Goal: Use online tool/utility: Utilize a website feature to perform a specific function

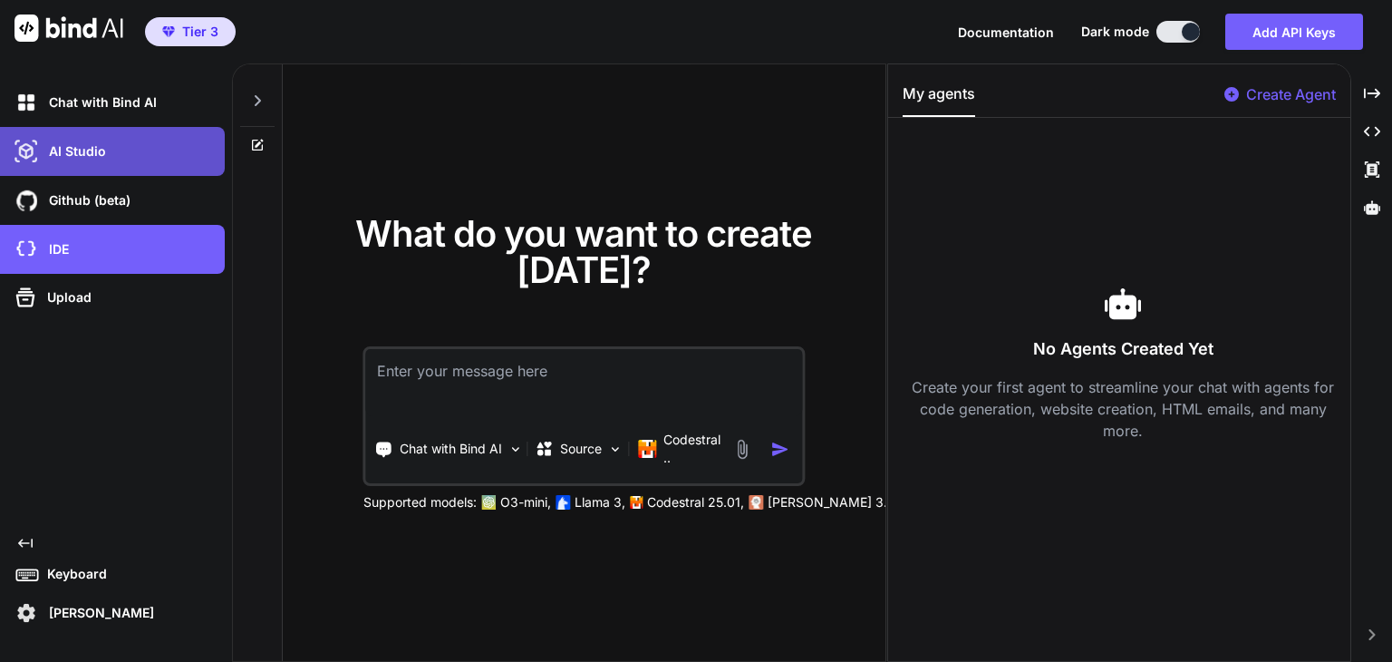
click at [131, 146] on div "AI Studio" at bounding box center [118, 151] width 214 height 31
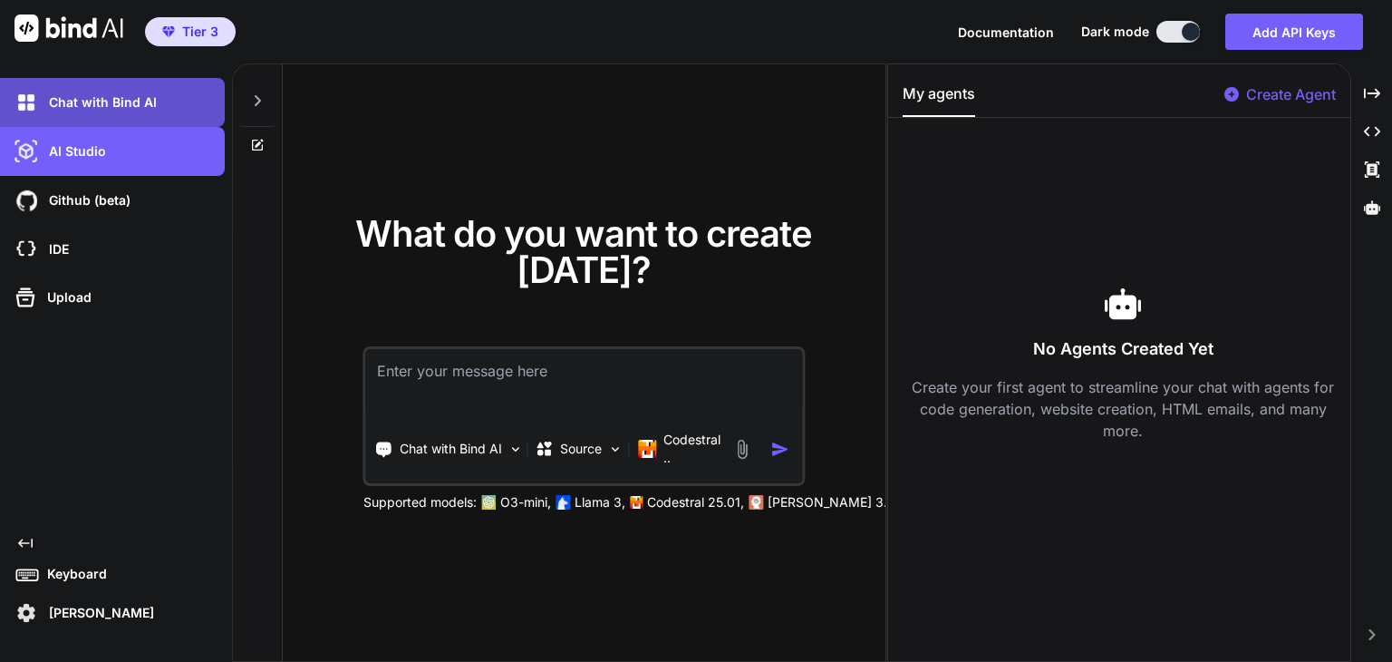
click at [125, 102] on p "Chat with Bind AI" at bounding box center [99, 102] width 115 height 18
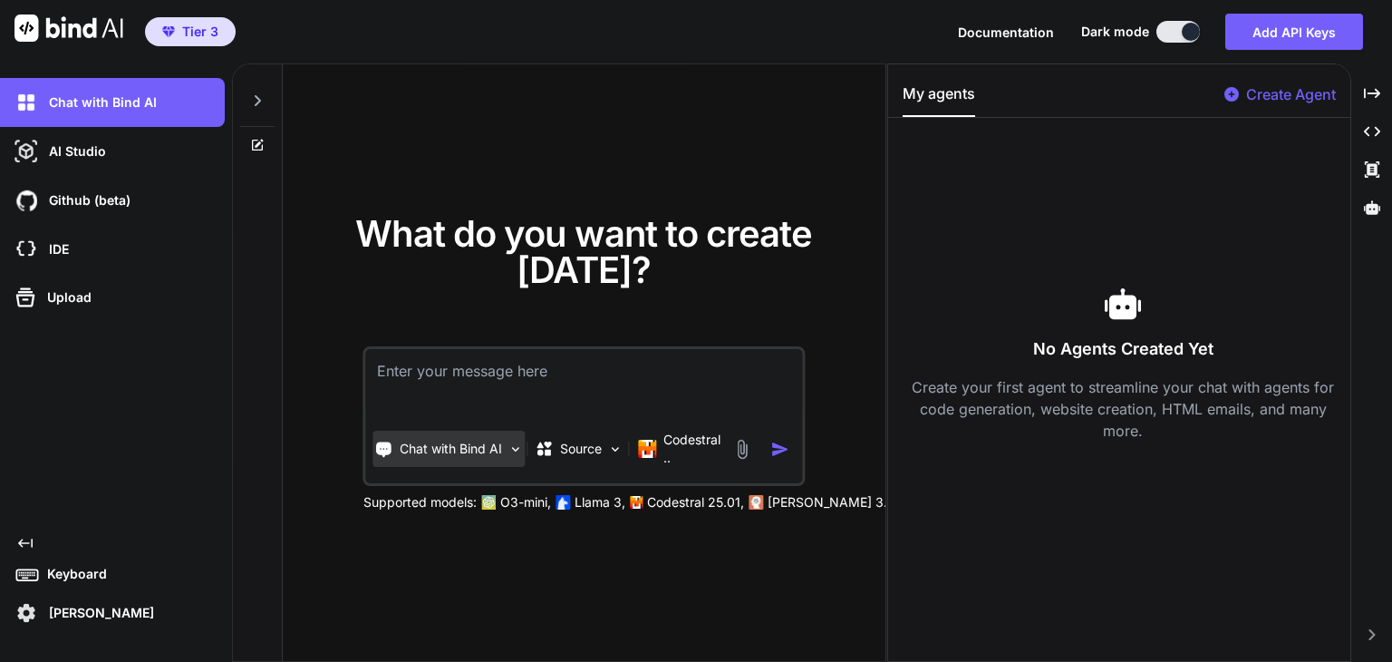
click at [407, 450] on p "Chat with Bind AI" at bounding box center [451, 449] width 102 height 18
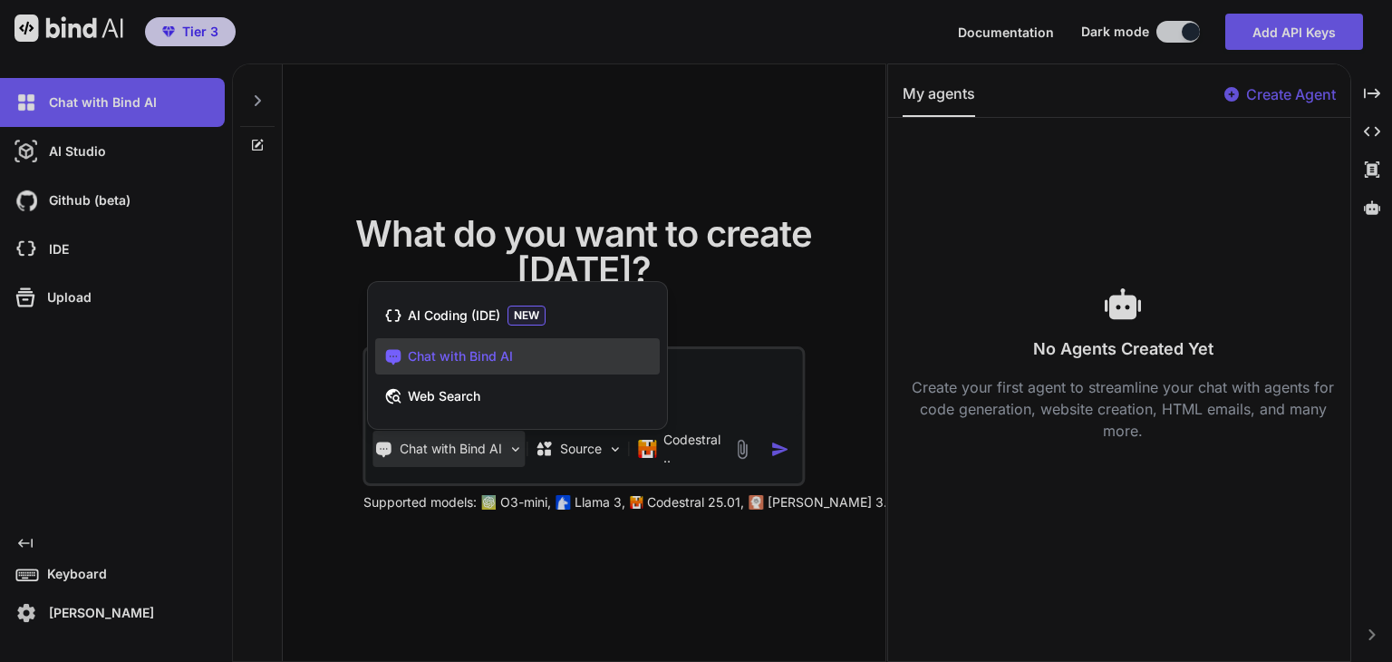
click at [407, 450] on div at bounding box center [696, 331] width 1392 height 662
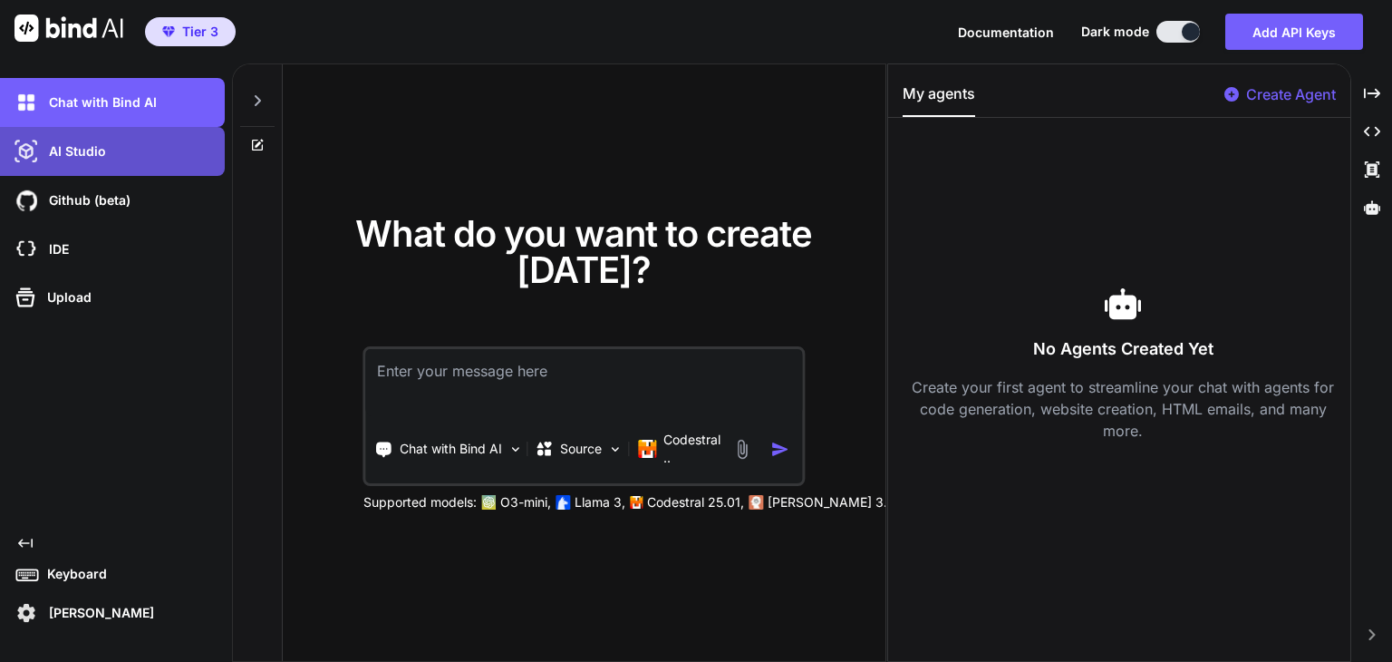
click at [89, 167] on div "AI Studio" at bounding box center [112, 151] width 225 height 49
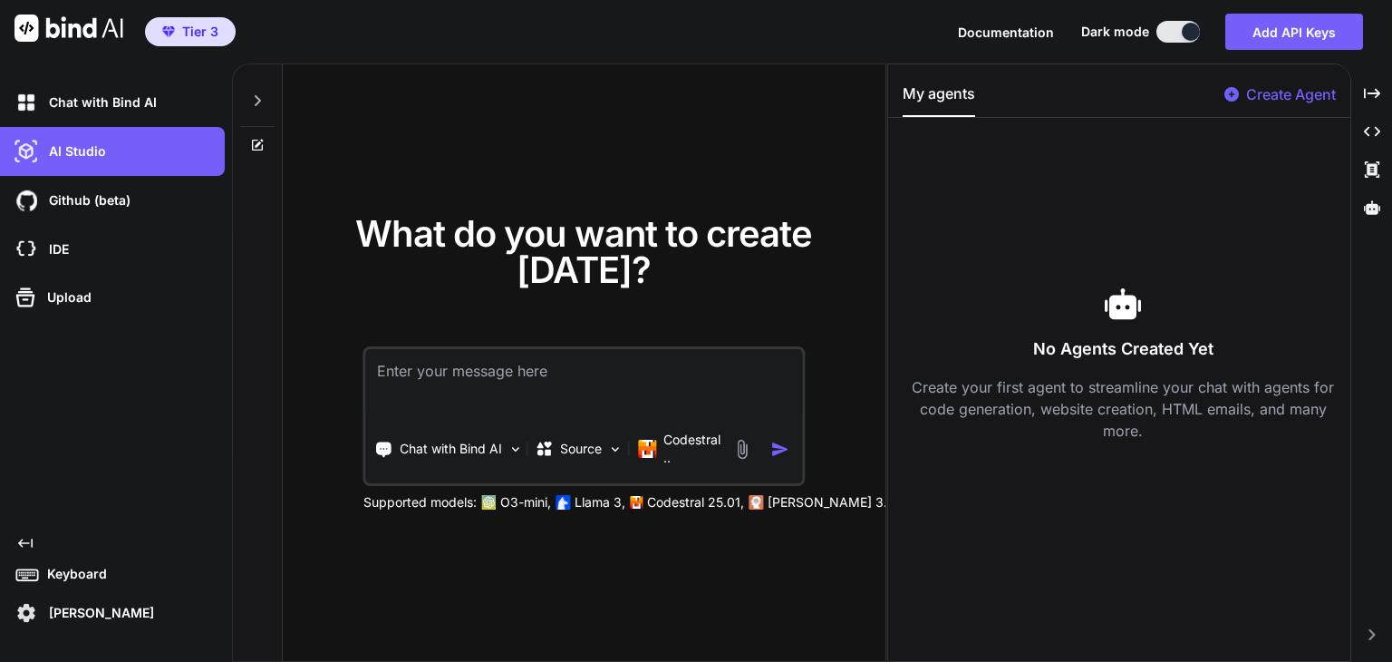
click at [265, 91] on div at bounding box center [257, 95] width 34 height 63
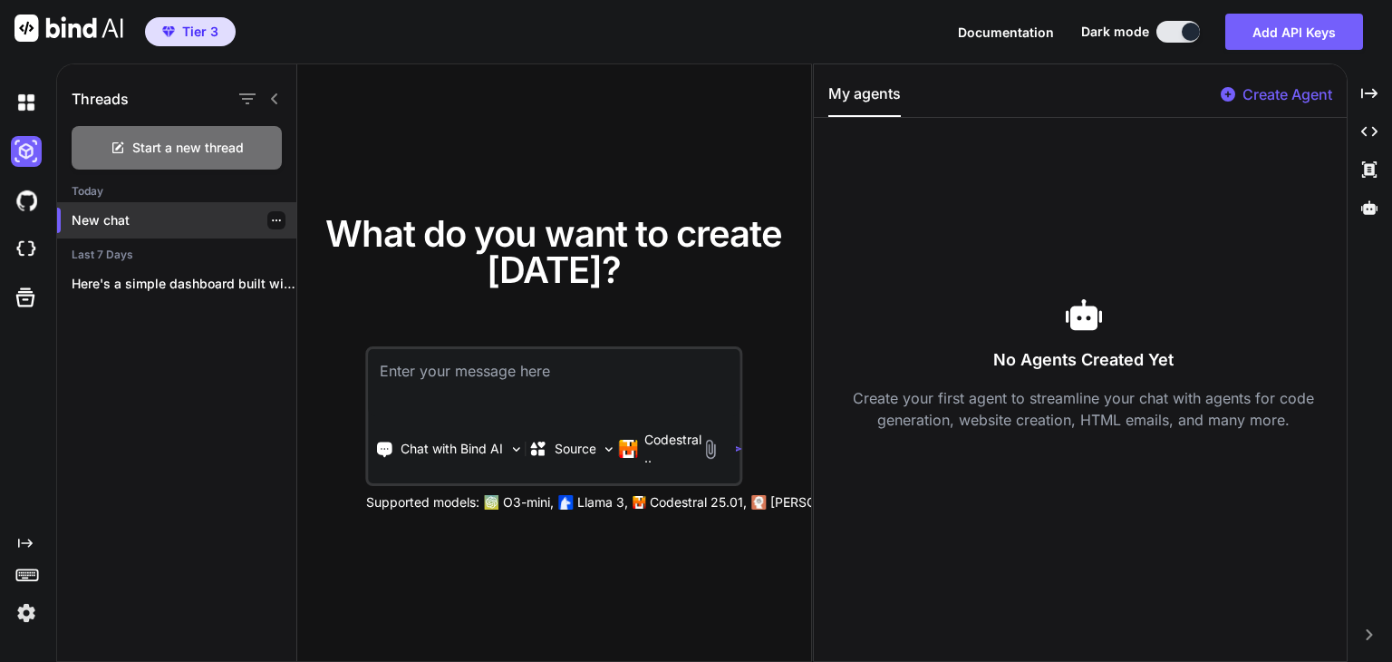
click at [119, 211] on p "New chat" at bounding box center [184, 220] width 225 height 18
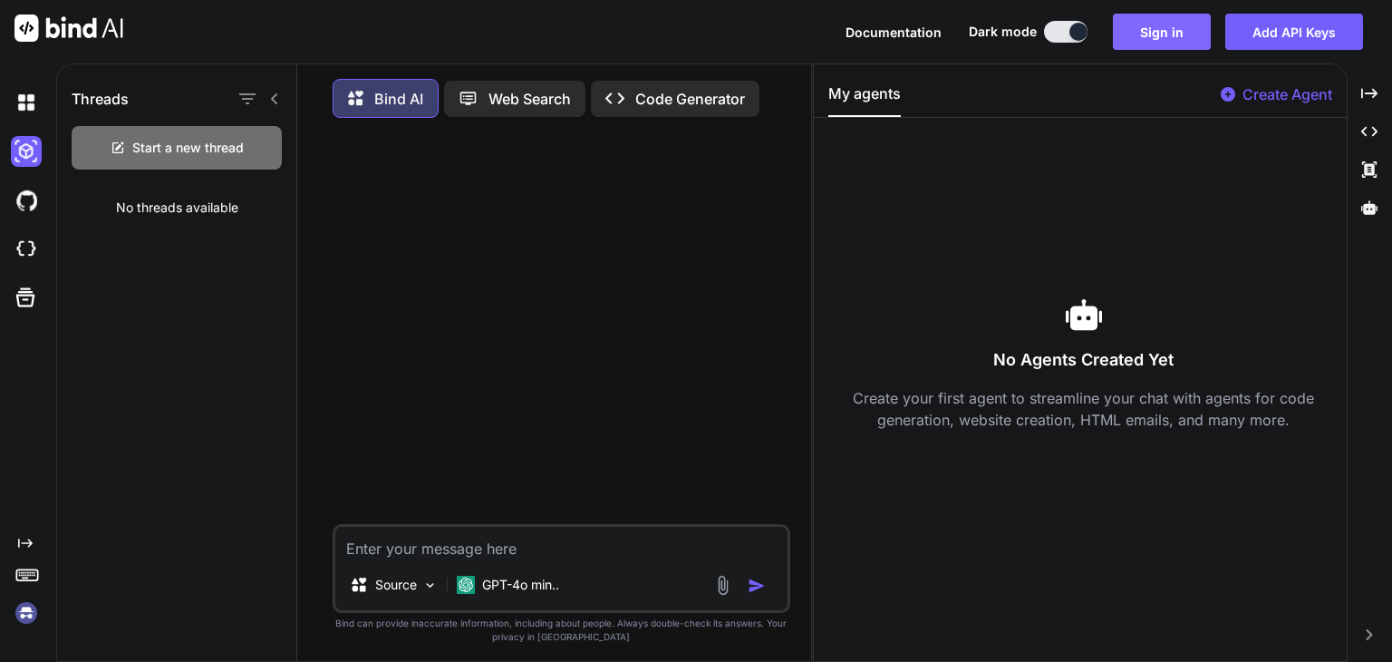
click at [1161, 37] on button "Sign in" at bounding box center [1162, 32] width 98 height 36
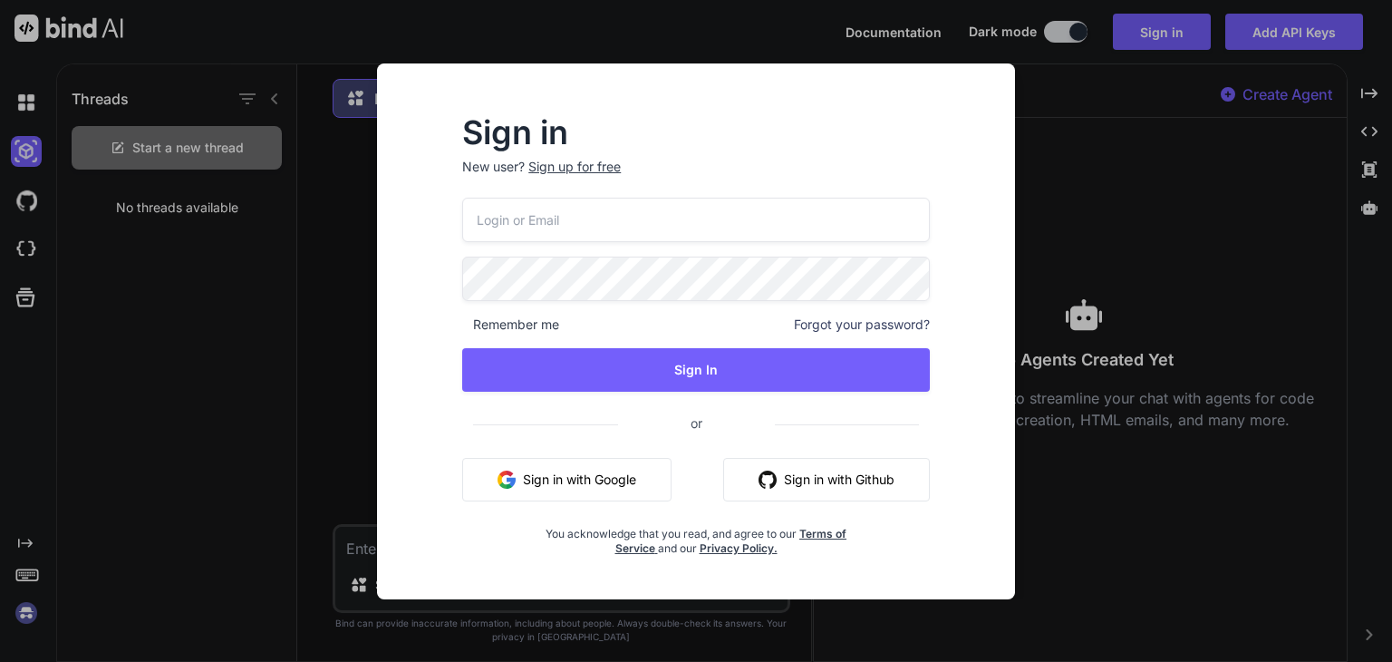
click at [610, 470] on button "Sign in with Google" at bounding box center [566, 480] width 209 height 44
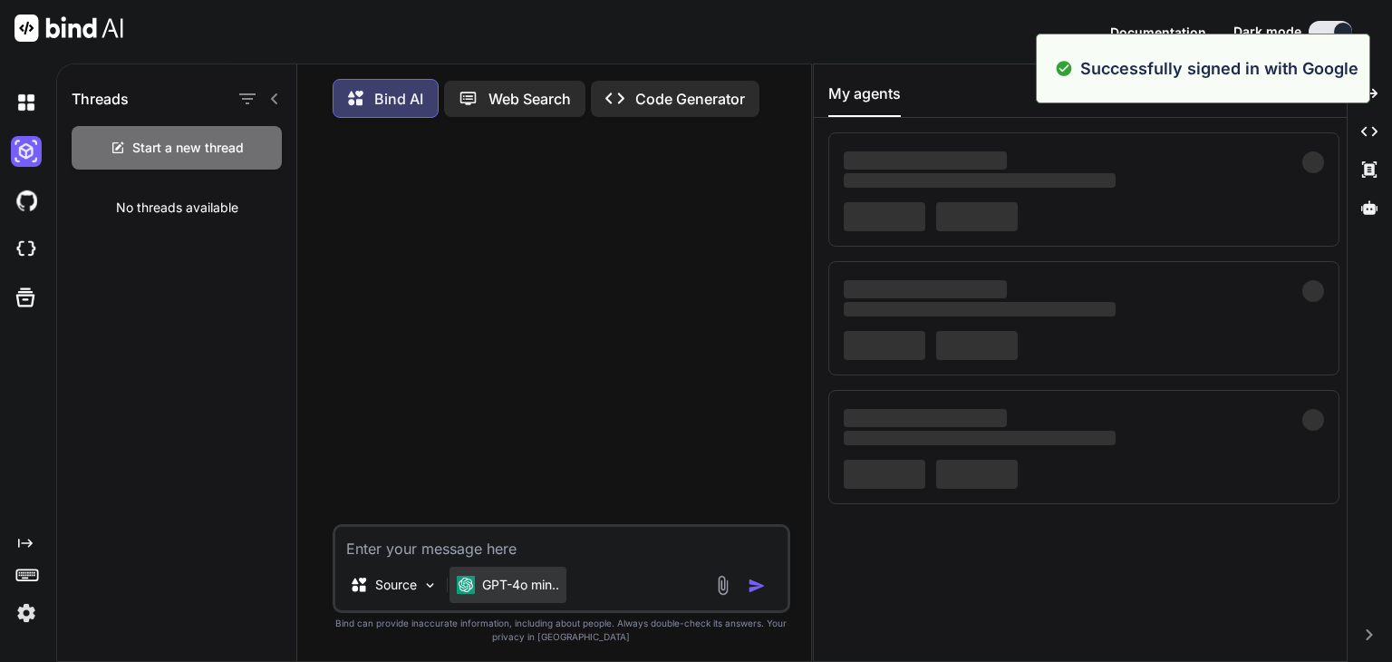
click at [528, 586] on p "GPT-4o min.." at bounding box center [520, 585] width 77 height 18
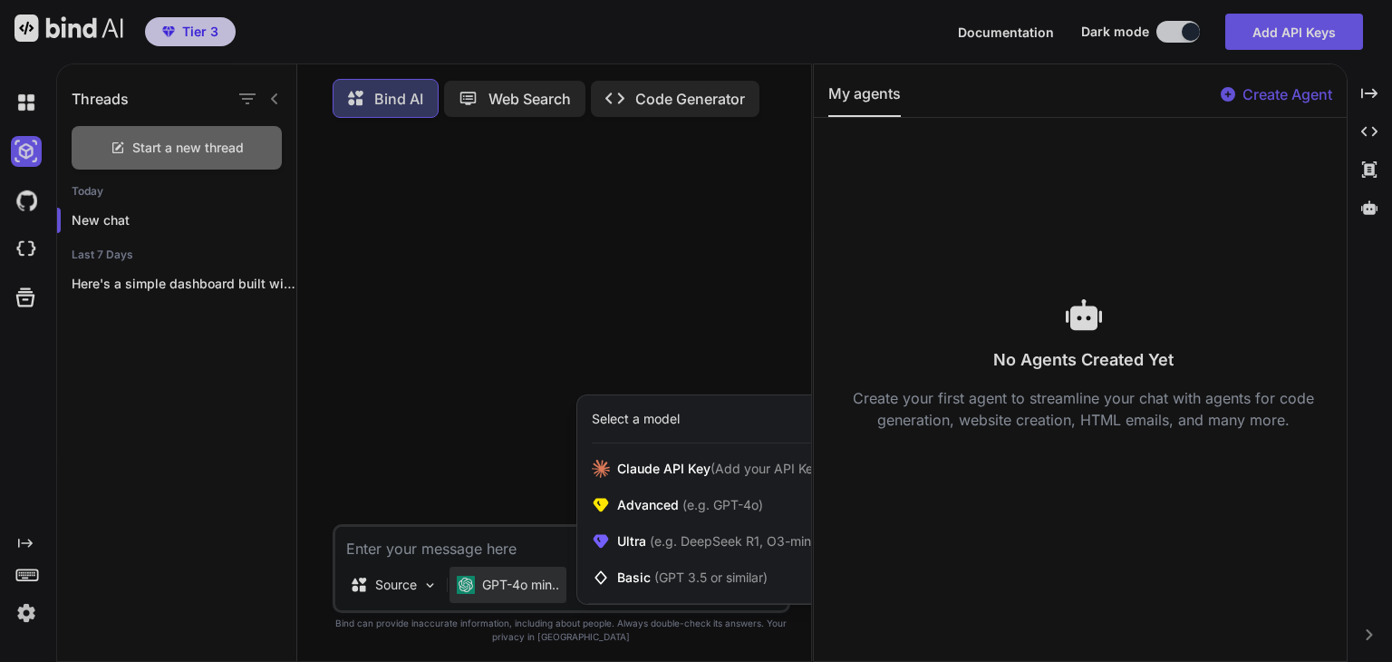
click at [429, 591] on div at bounding box center [696, 331] width 1392 height 662
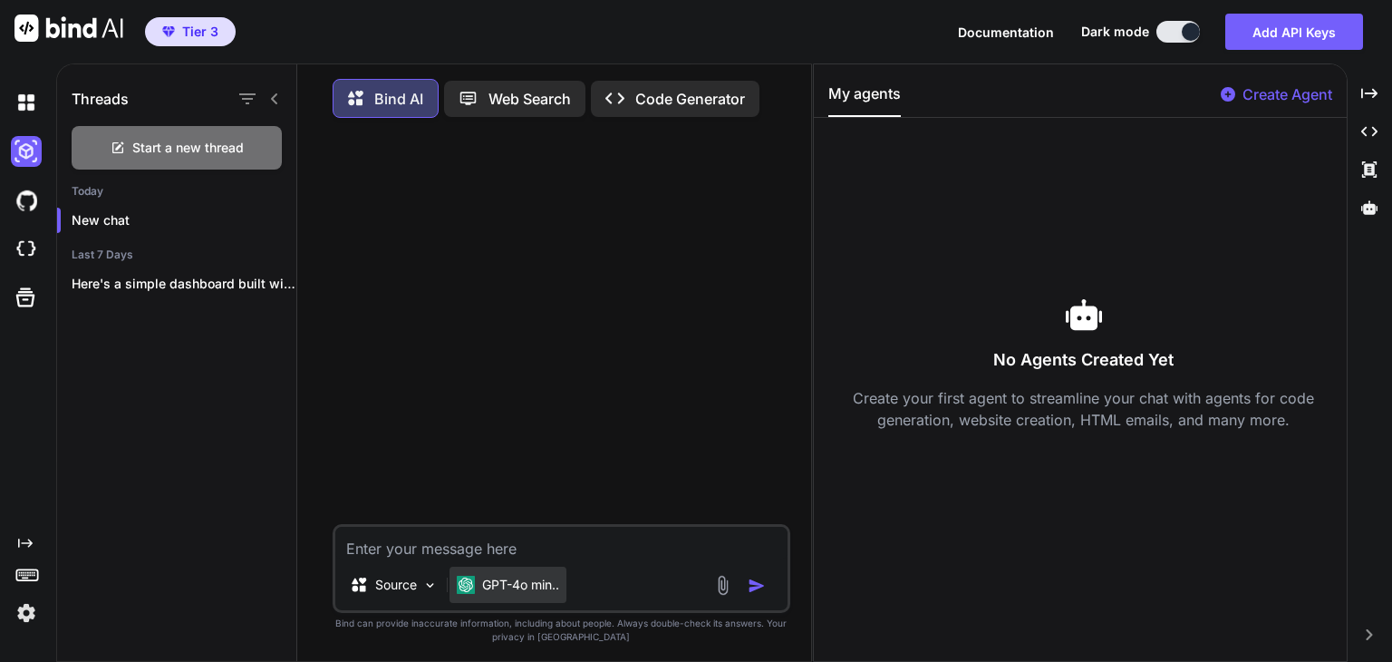
click at [514, 585] on p "GPT-4o min.." at bounding box center [520, 585] width 77 height 18
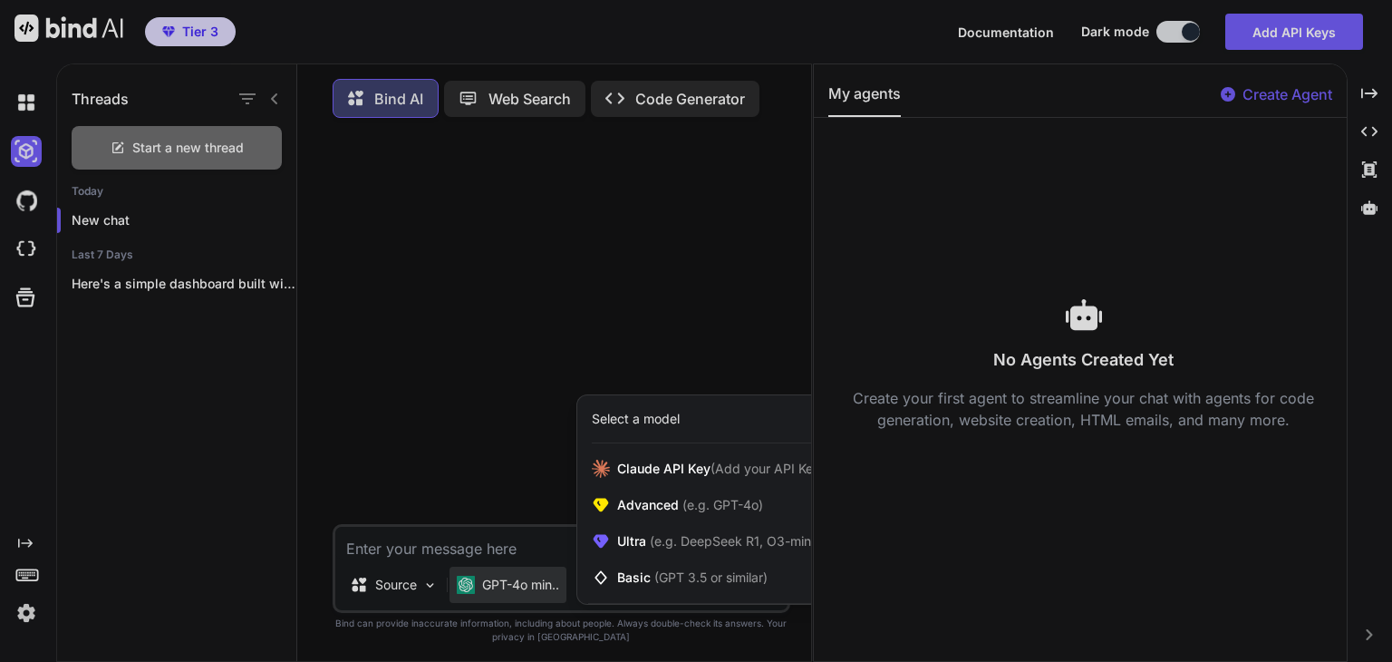
click at [514, 585] on div at bounding box center [696, 331] width 1392 height 662
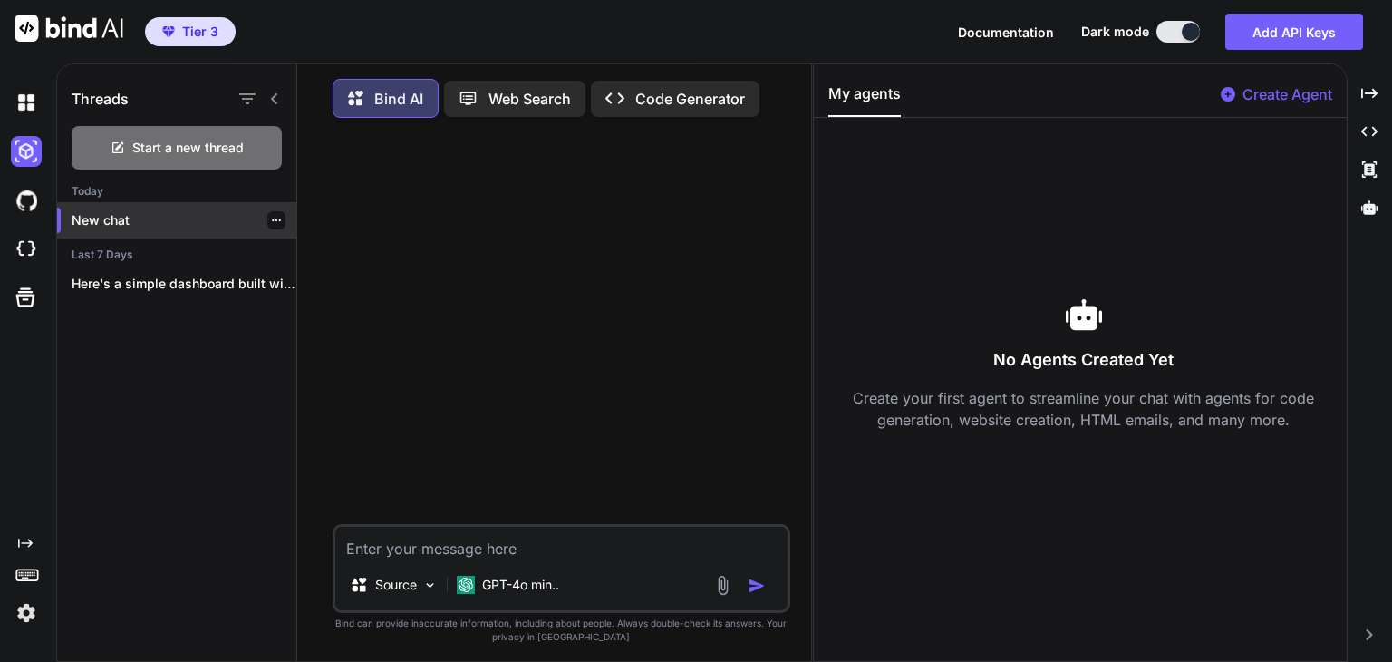
click at [152, 219] on p "New chat" at bounding box center [184, 220] width 225 height 18
click at [654, 107] on p "Code Generator" at bounding box center [690, 99] width 110 height 22
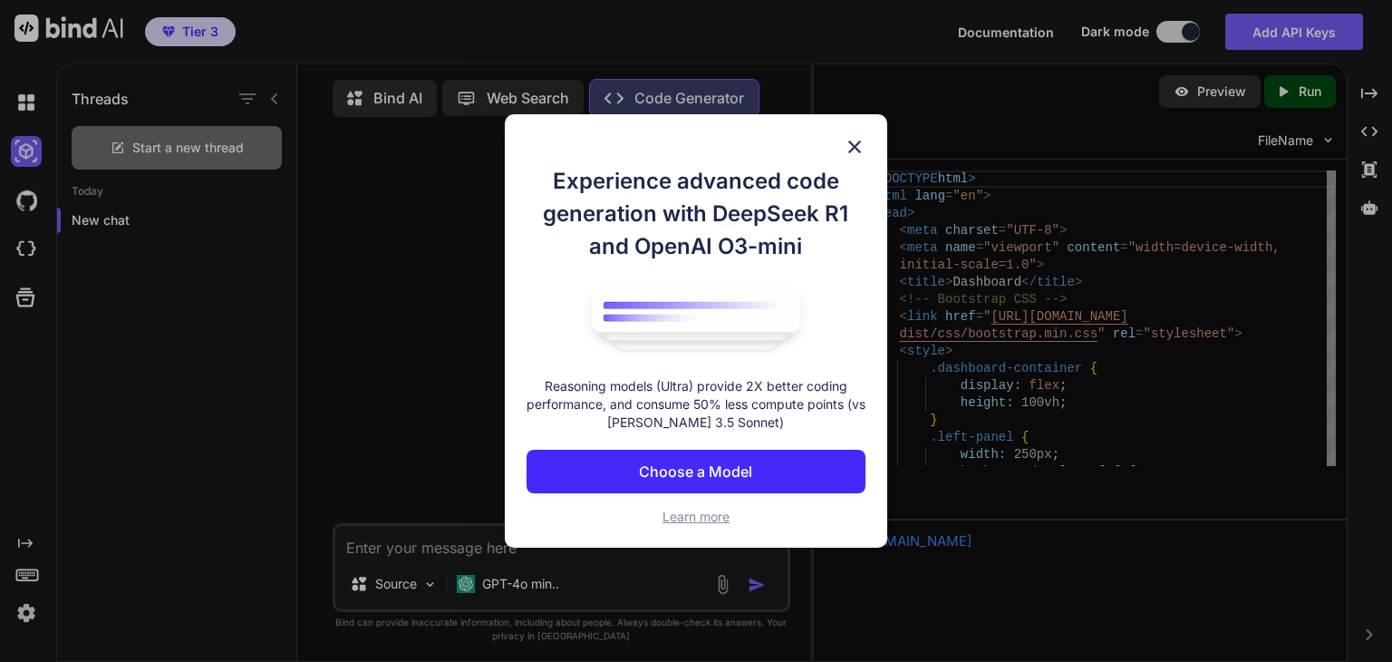
click at [671, 461] on p "Choose a Model" at bounding box center [695, 471] width 113 height 22
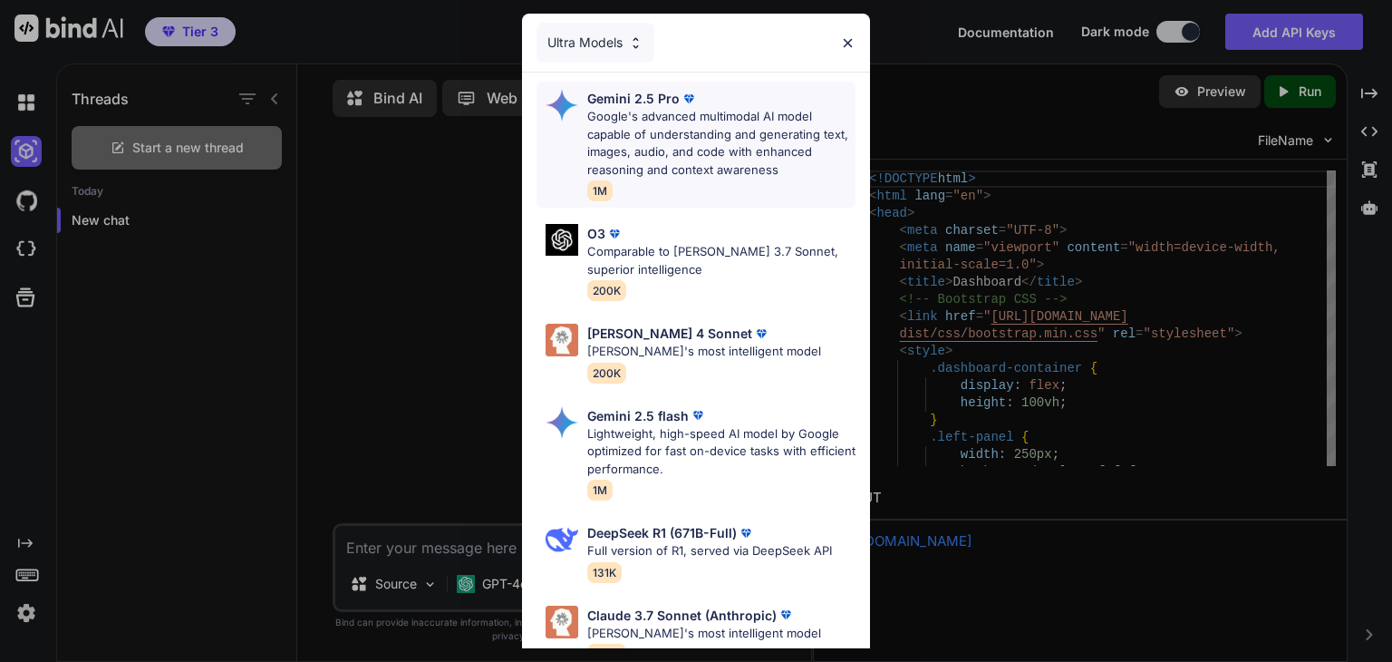
click at [702, 137] on p "Google's advanced multimodal AI model capable of understanding and generating t…" at bounding box center [721, 143] width 268 height 71
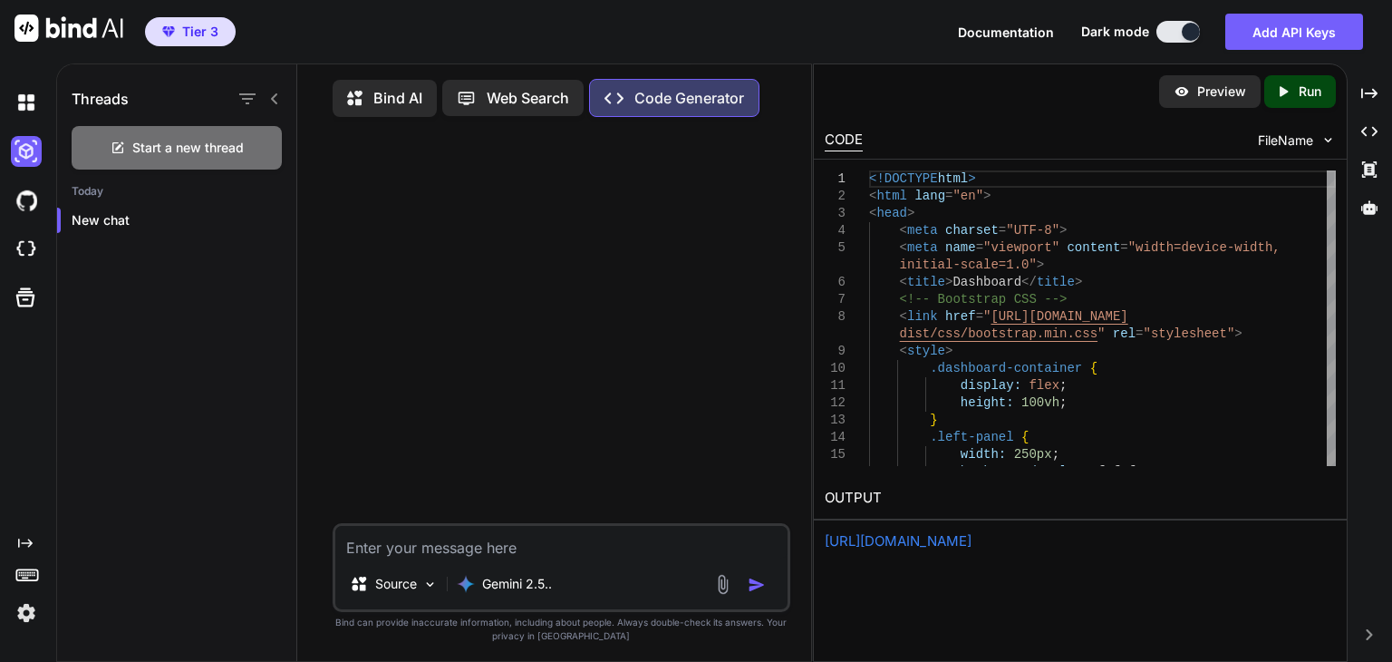
click at [495, 558] on textarea at bounding box center [561, 542] width 452 height 33
type textarea "create a tetris app that uses html, css, and javascript"
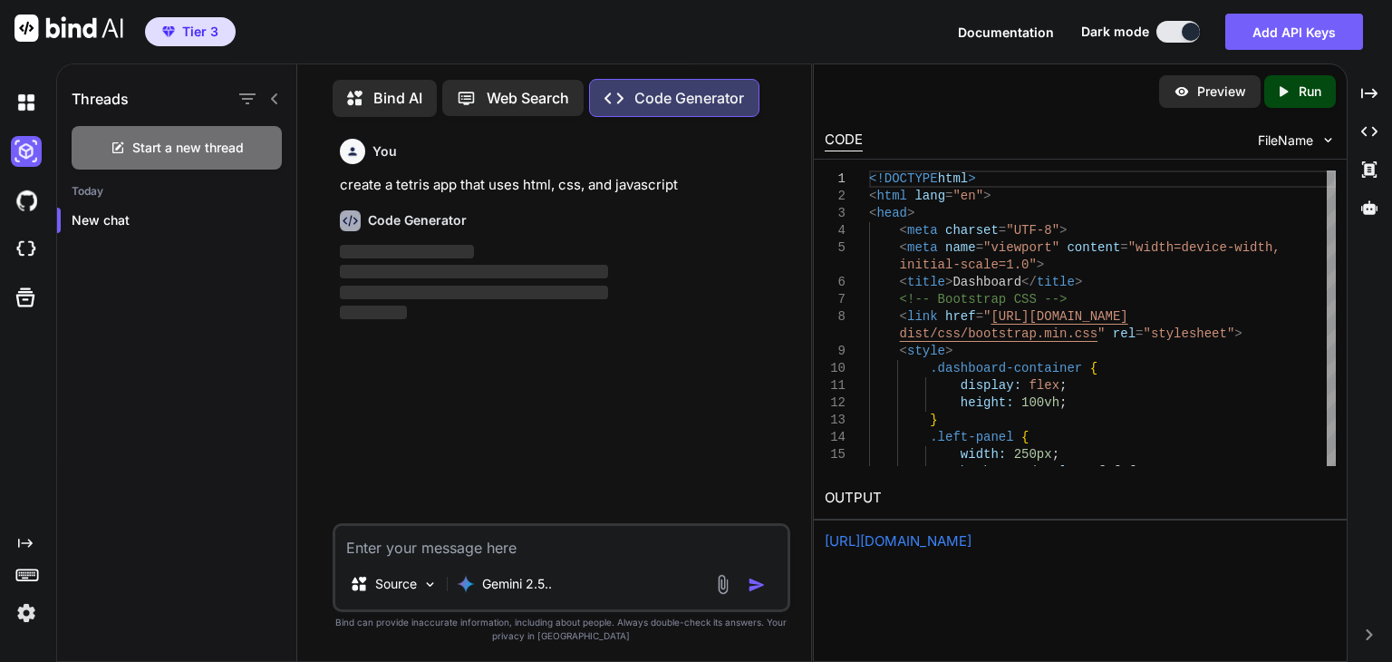
scroll to position [7, 0]
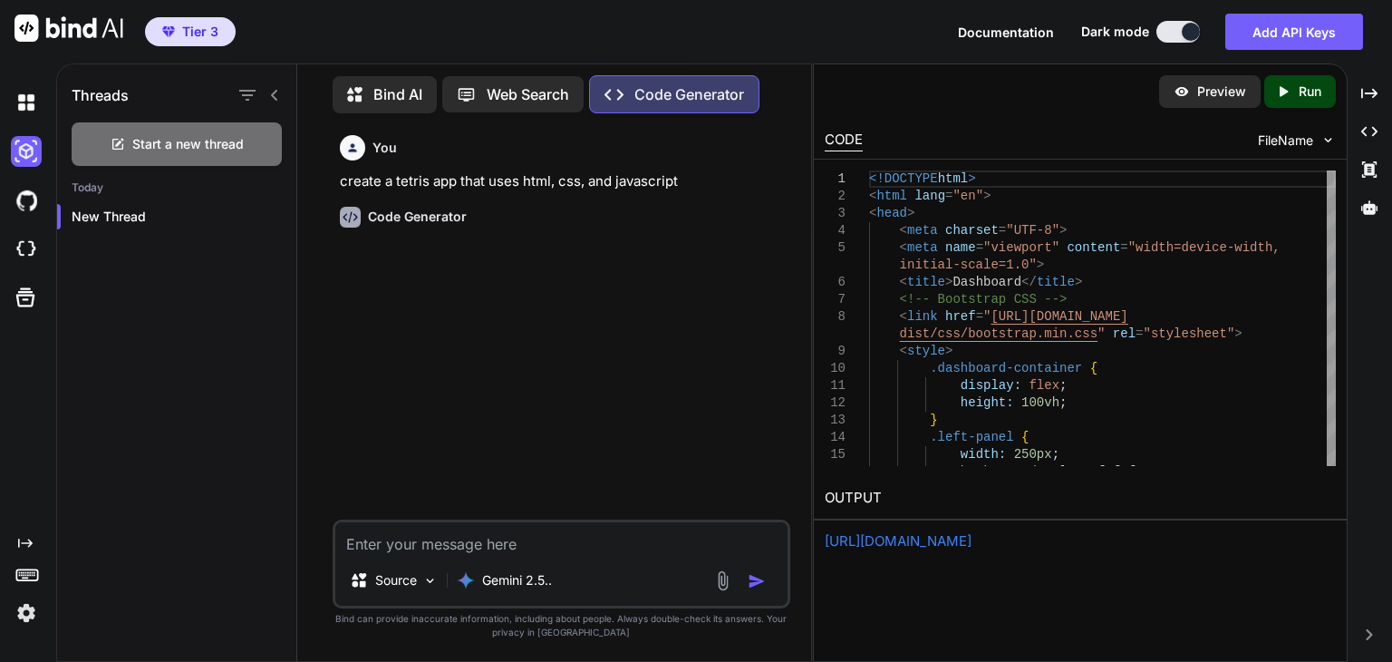
click at [1299, 89] on p "Run" at bounding box center [1310, 91] width 23 height 18
click at [972, 539] on link "[URL][DOMAIN_NAME]" at bounding box center [898, 540] width 147 height 17
click at [421, 224] on h6 "Code Generator" at bounding box center [417, 217] width 99 height 18
click at [432, 236] on div "Code Generator" at bounding box center [563, 215] width 447 height 46
click at [651, 83] on p "Code Generator" at bounding box center [689, 94] width 110 height 22
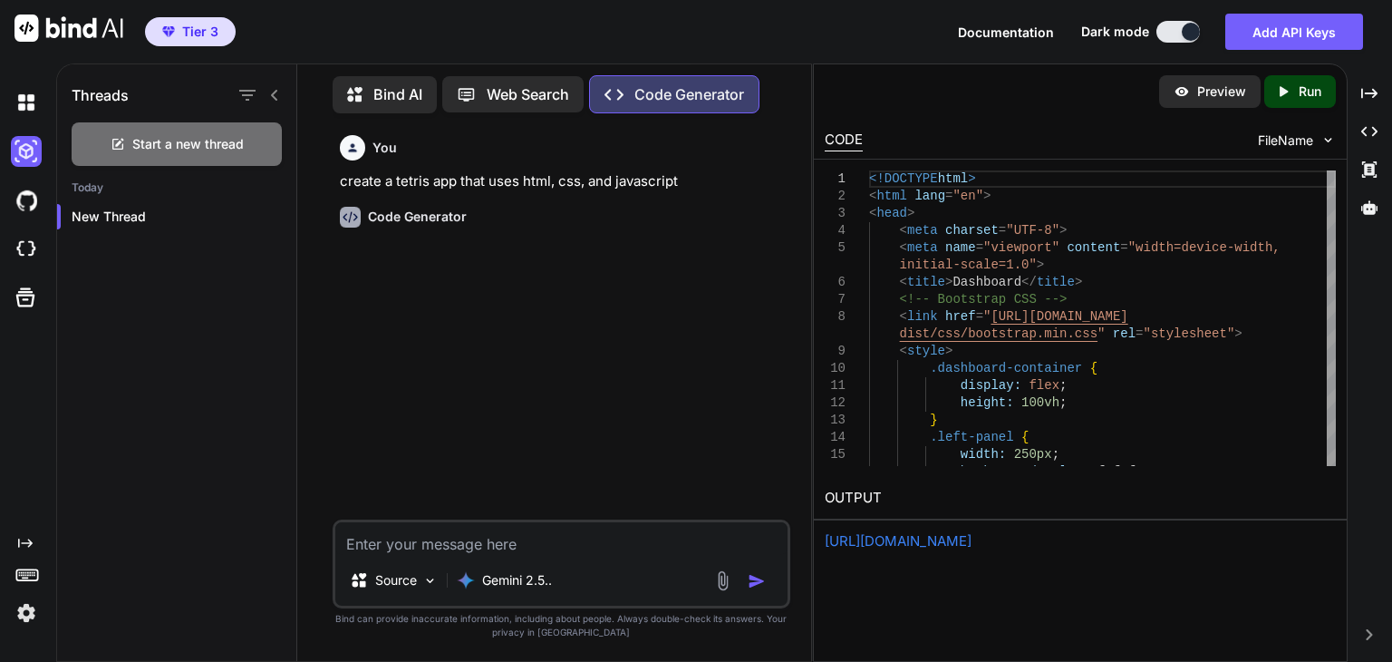
click at [416, 553] on textarea at bounding box center [561, 538] width 452 height 33
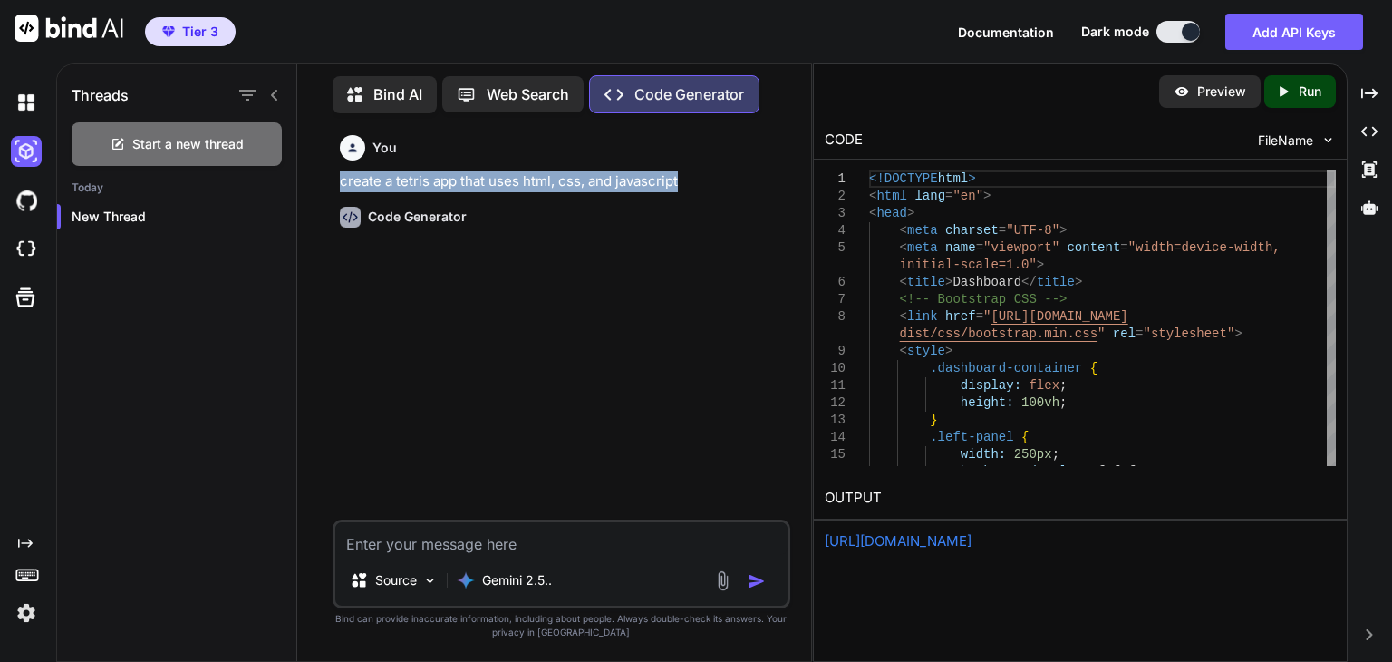
drag, startPoint x: 686, startPoint y: 180, endPoint x: 314, endPoint y: 172, distance: 372.6
click at [314, 172] on div "You create a tetris app that uses html, css, and javascript Code Generator Sour…" at bounding box center [561, 394] width 499 height 533
copy p "create a tetris app that uses html, css, and javascript"
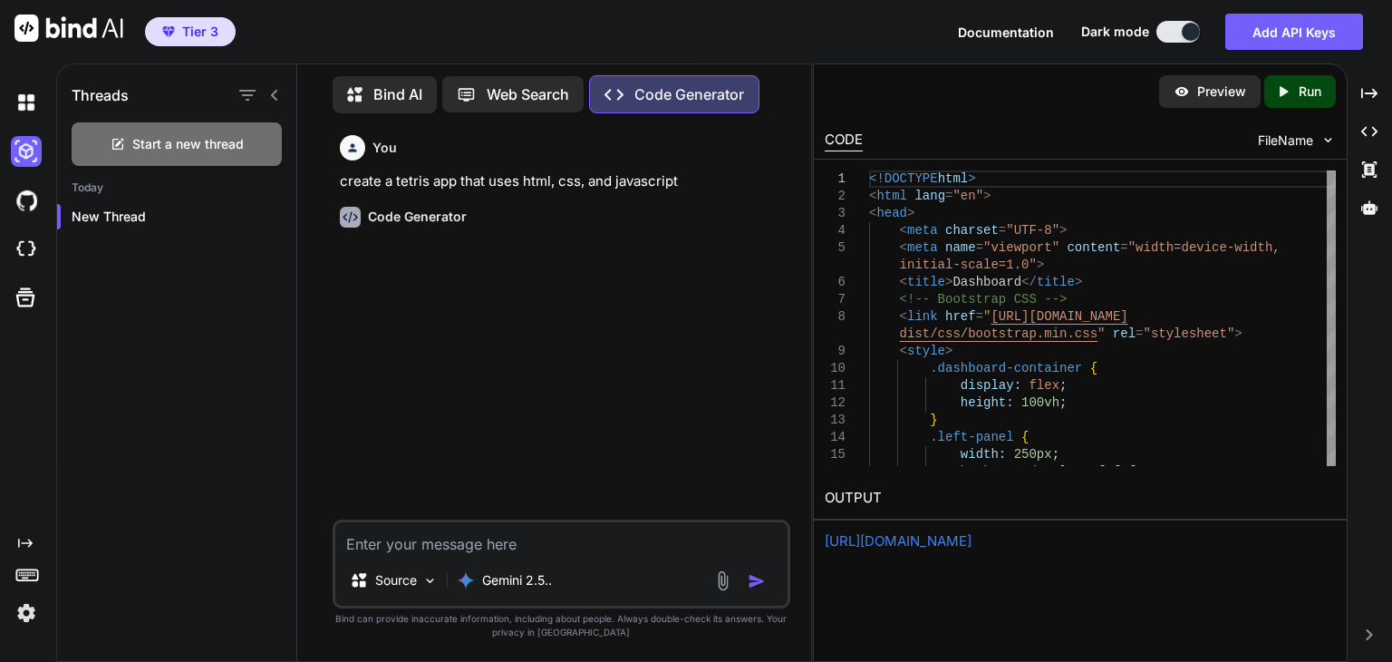
click at [661, 337] on div "You create a tetris app that uses html, css, and javascript Code Generator" at bounding box center [563, 324] width 454 height 392
click at [499, 591] on div "Gemini 2.5.." at bounding box center [505, 580] width 110 height 36
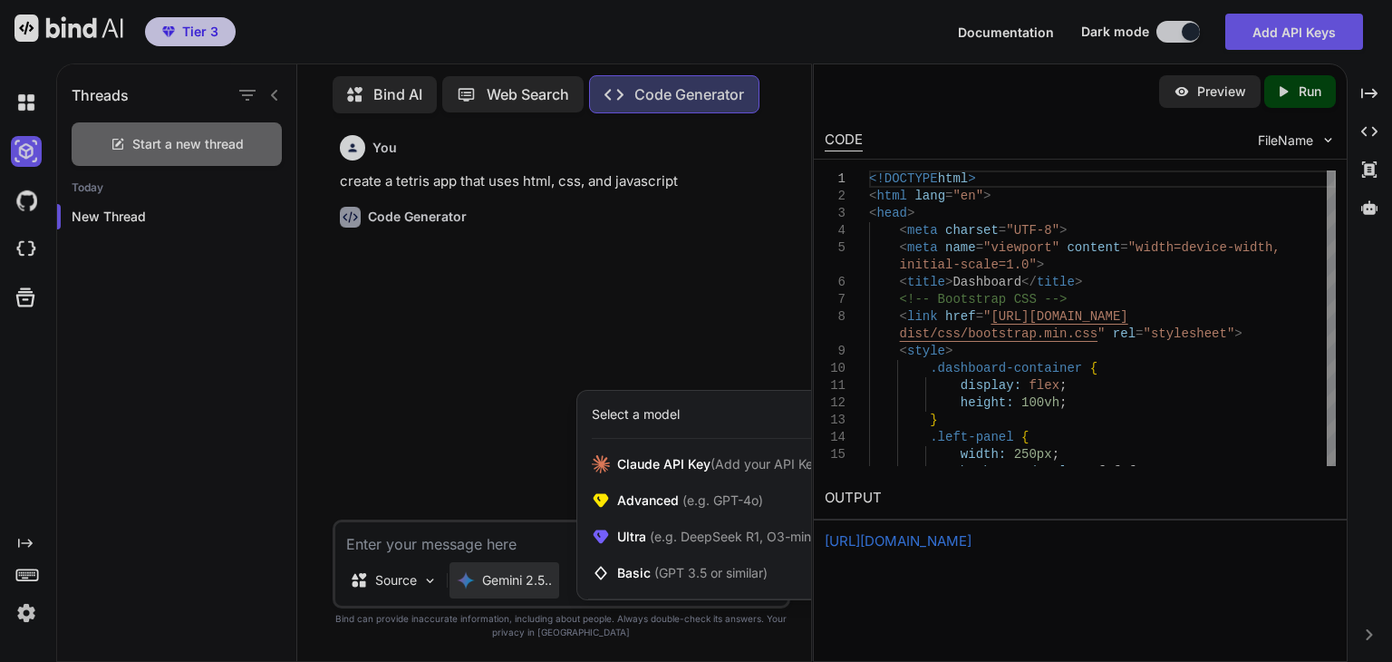
click at [512, 586] on div at bounding box center [696, 331] width 1392 height 662
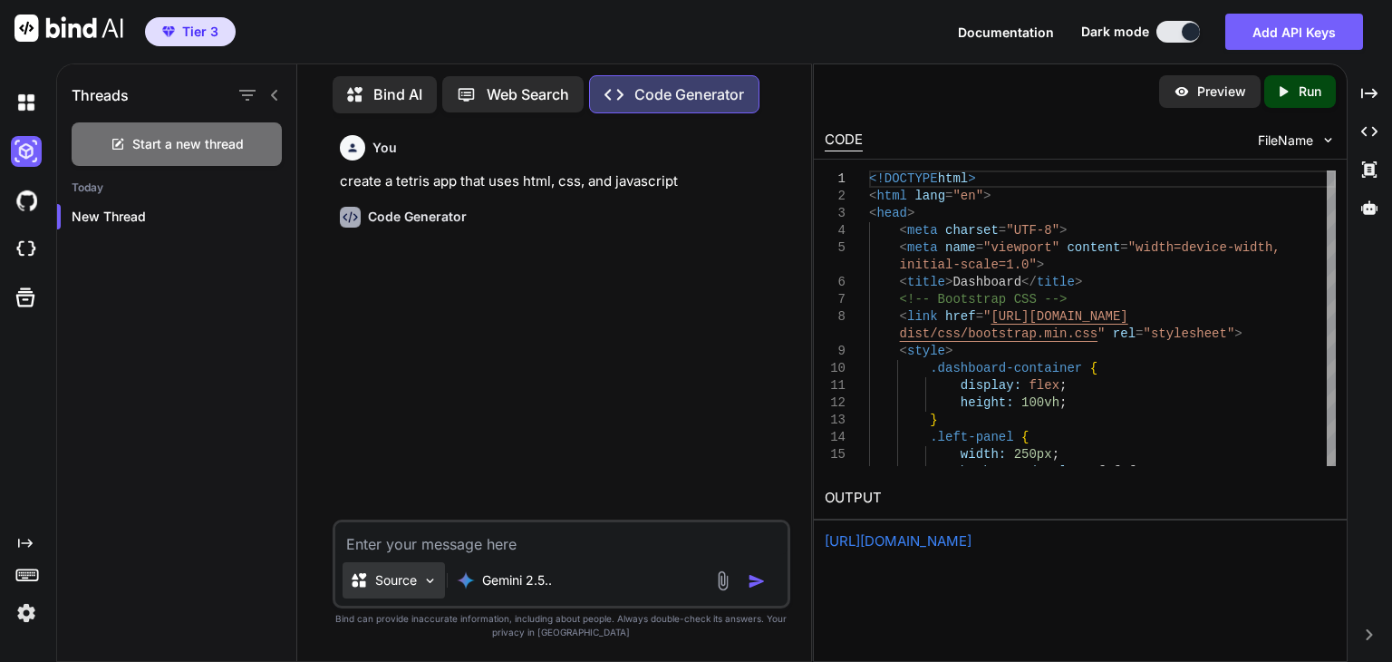
click at [412, 585] on p "Source" at bounding box center [396, 580] width 42 height 18
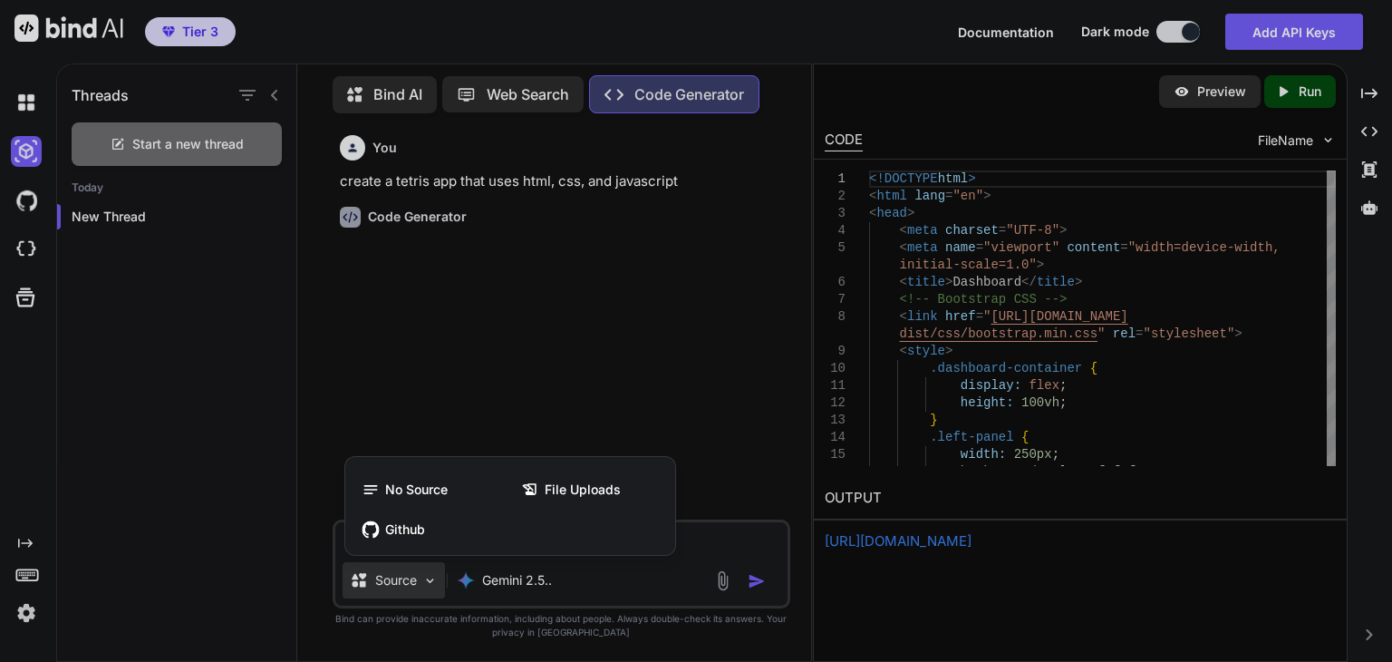
drag, startPoint x: 421, startPoint y: 581, endPoint x: 436, endPoint y: 579, distance: 15.5
click at [421, 582] on div at bounding box center [696, 331] width 1392 height 662
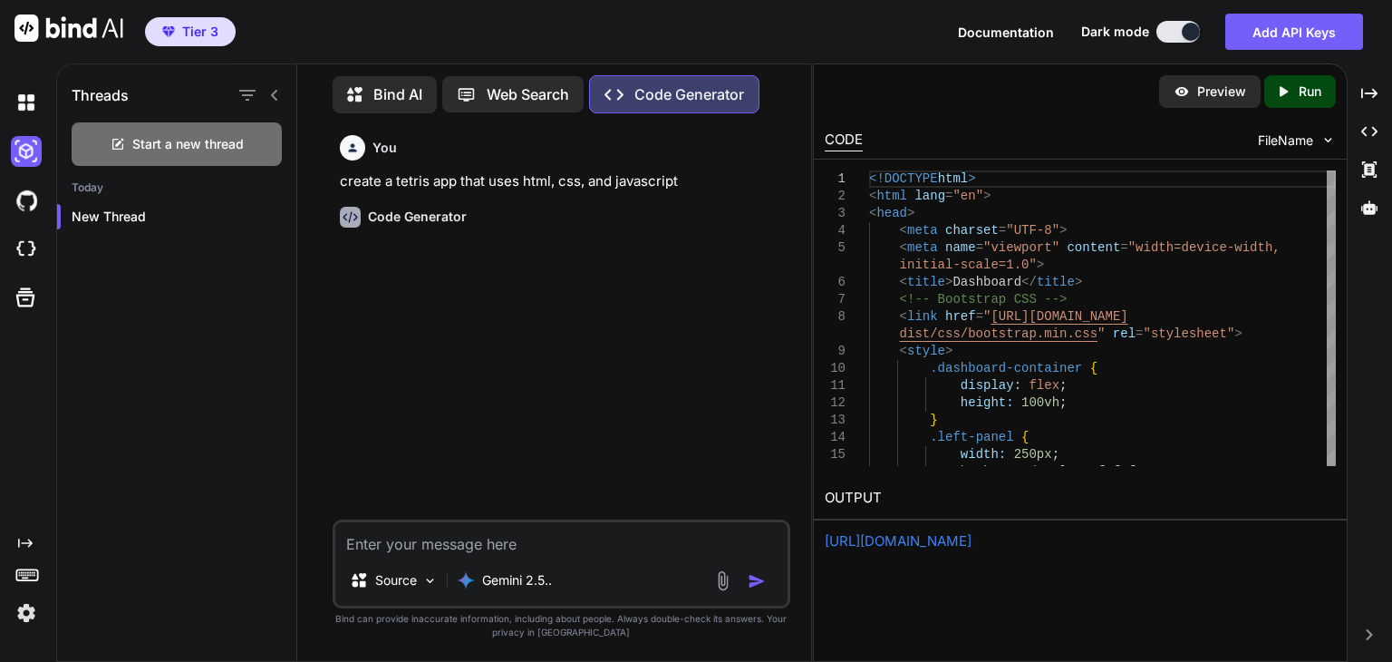
click at [649, 177] on p "create a tetris app that uses html, css, and javascript" at bounding box center [563, 181] width 447 height 21
click at [402, 94] on p "Bind AI" at bounding box center [397, 94] width 49 height 22
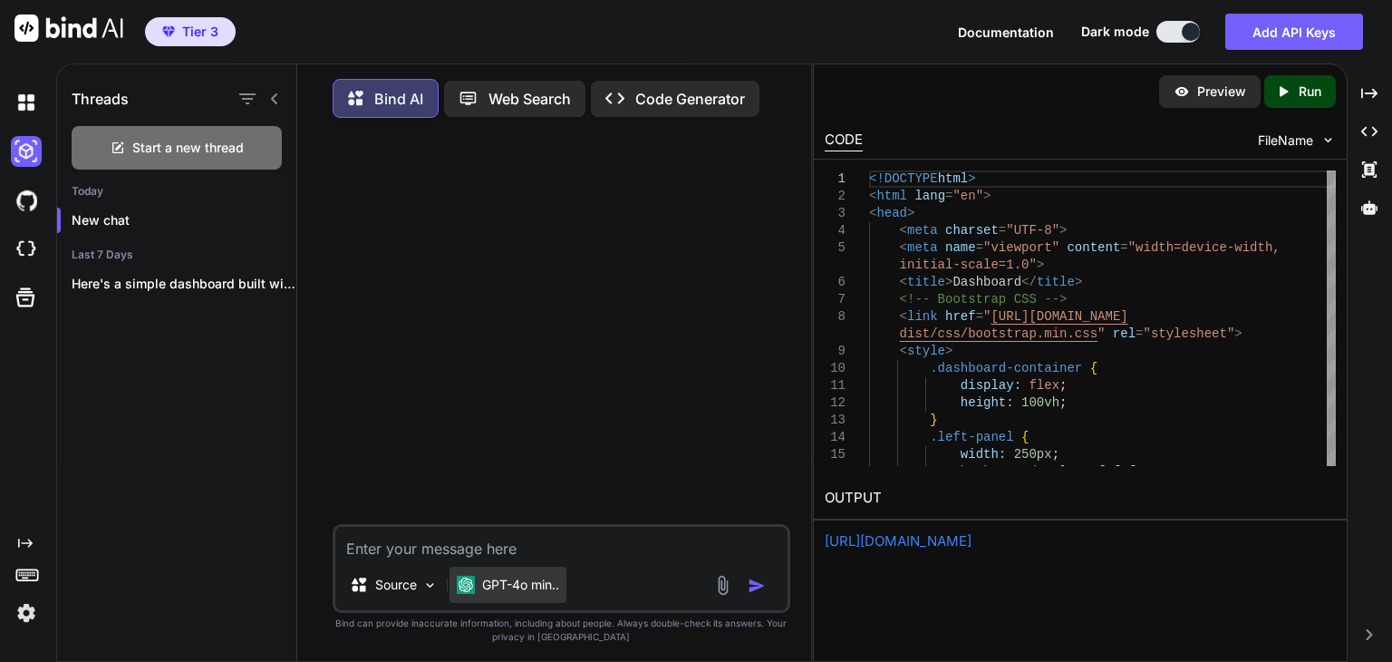
click at [537, 586] on p "GPT-4o min.." at bounding box center [520, 585] width 77 height 18
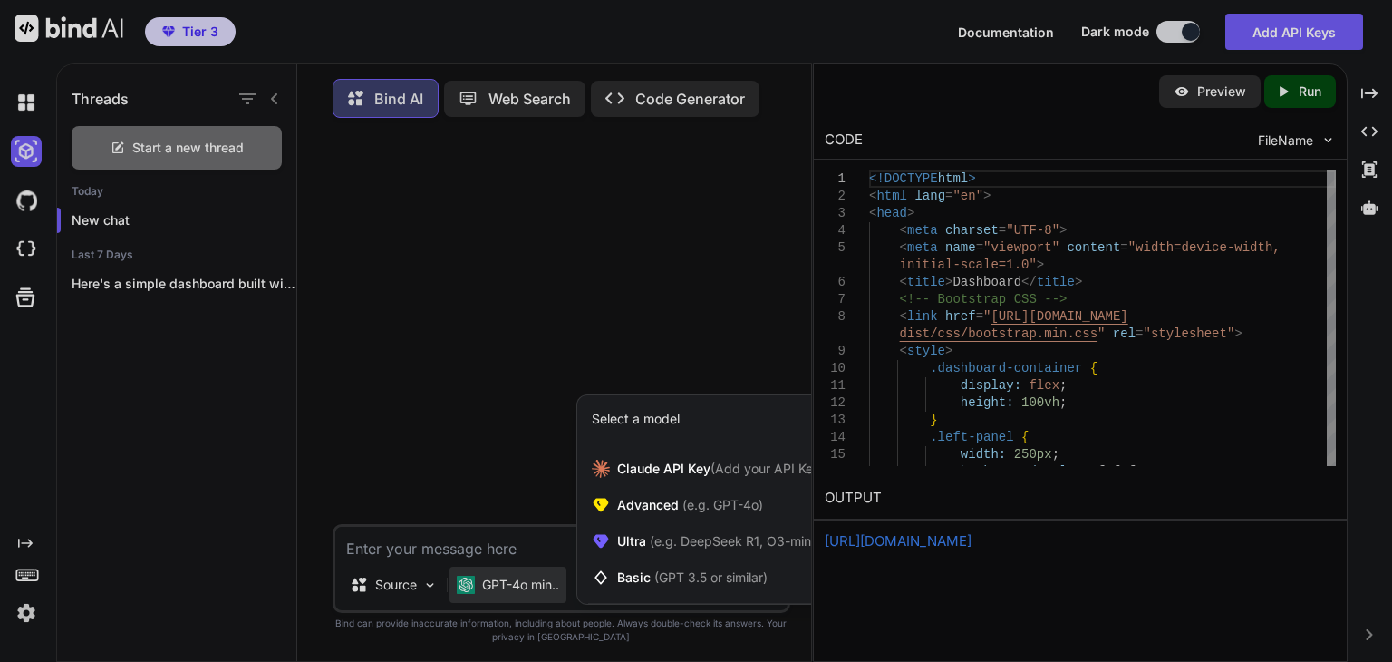
click at [529, 336] on div at bounding box center [696, 331] width 1392 height 662
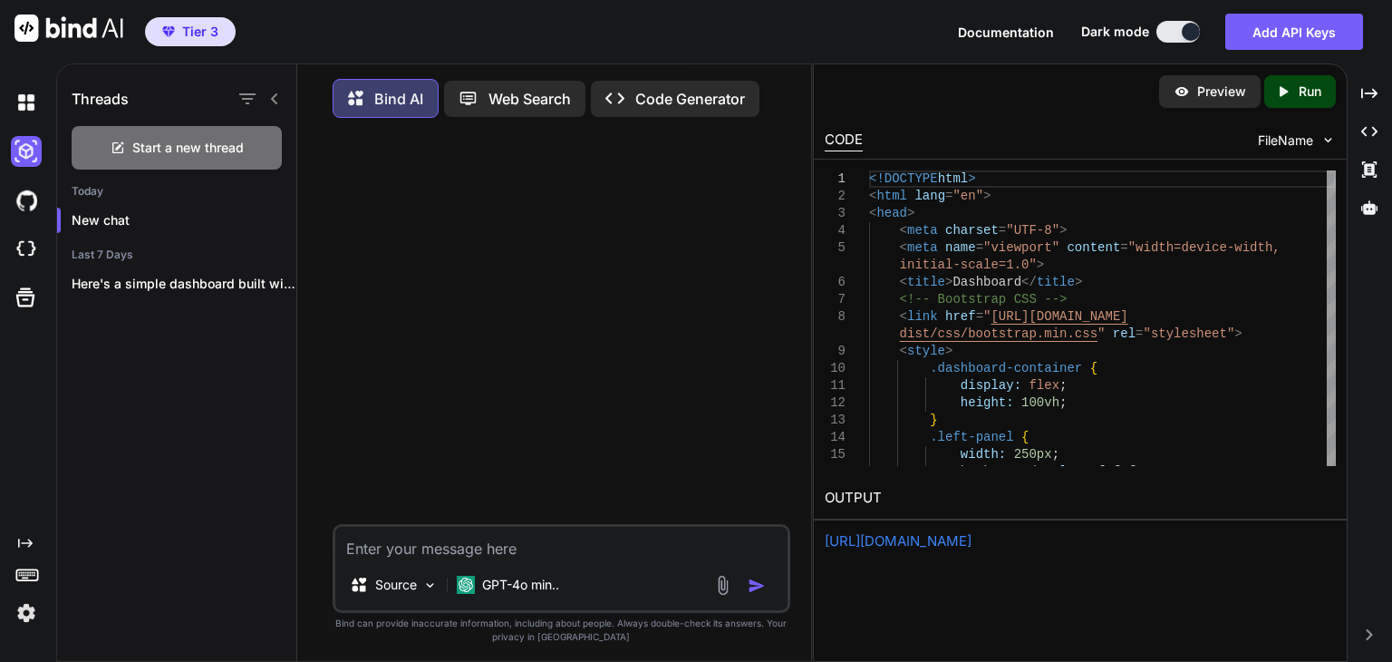
click at [421, 562] on div "Source GPT-4o min.." at bounding box center [562, 568] width 458 height 89
click at [423, 555] on textarea at bounding box center [561, 543] width 452 height 33
paste textarea "create a tetris app that uses html, css, and javascript"
type textarea "create a tetris app that uses html, css, and javascript"
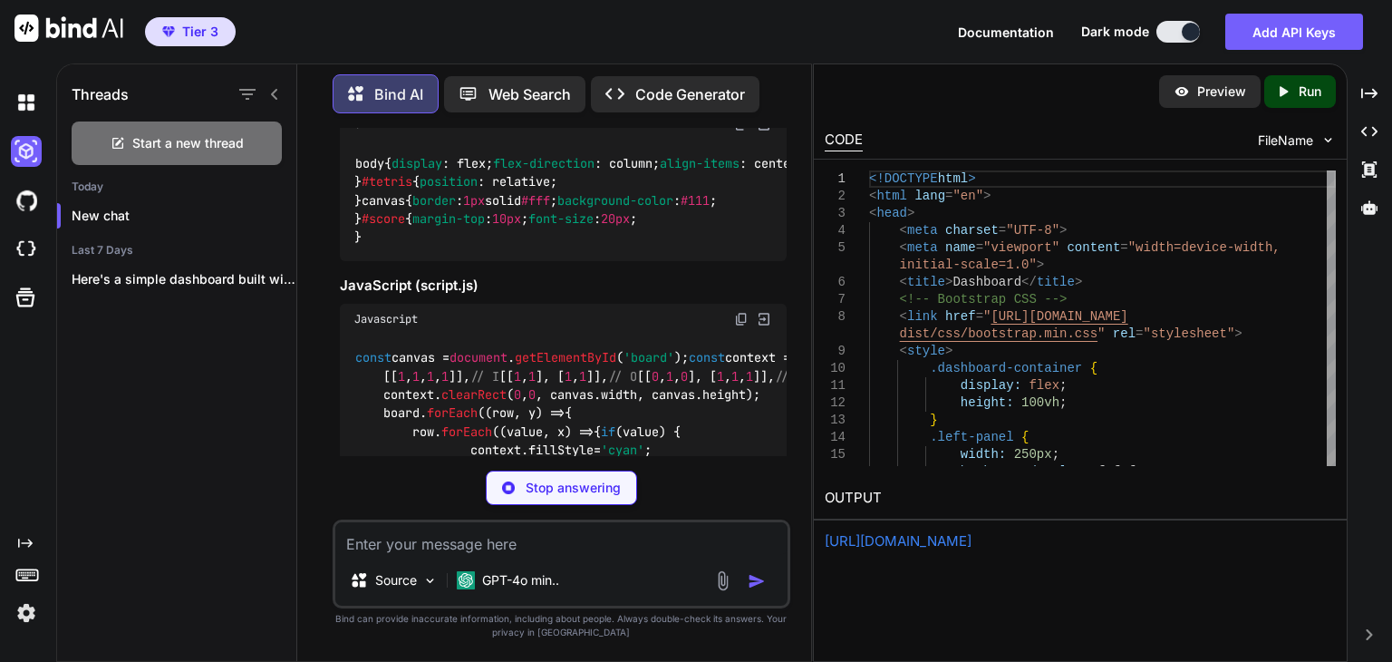
scroll to position [558, 0]
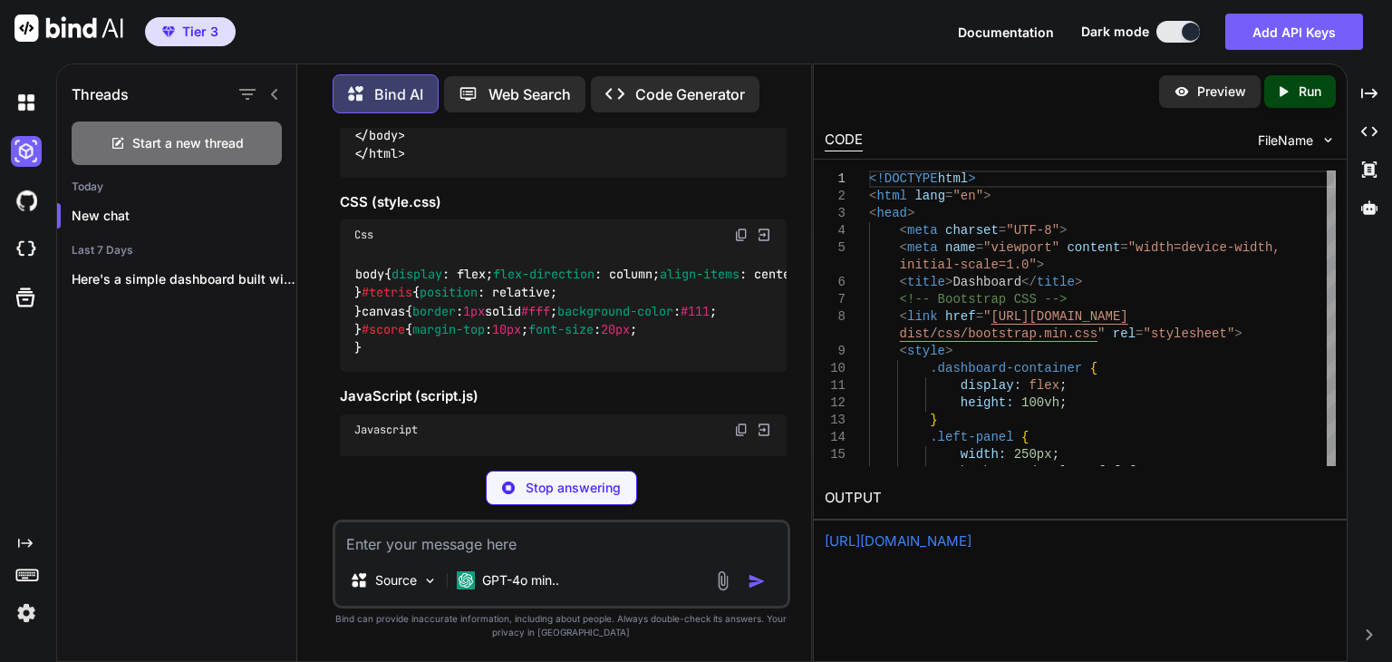
click at [765, 233] on img at bounding box center [764, 235] width 16 height 16
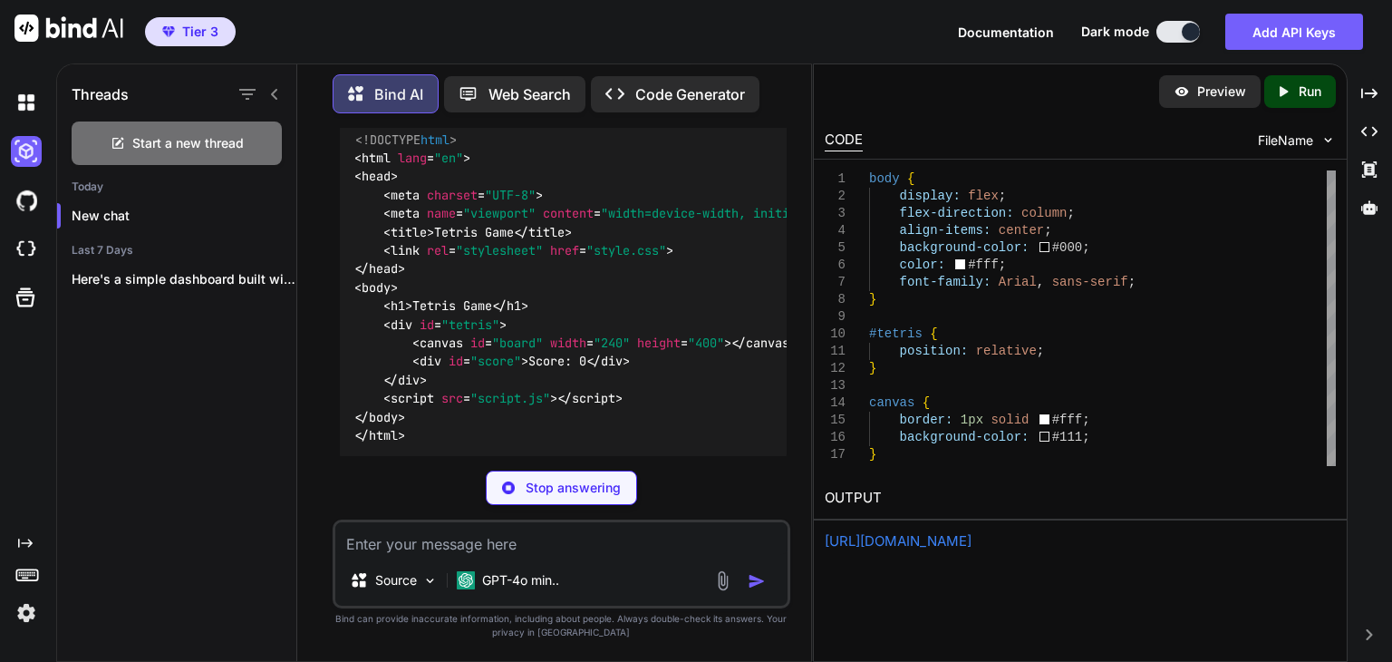
scroll to position [196, 0]
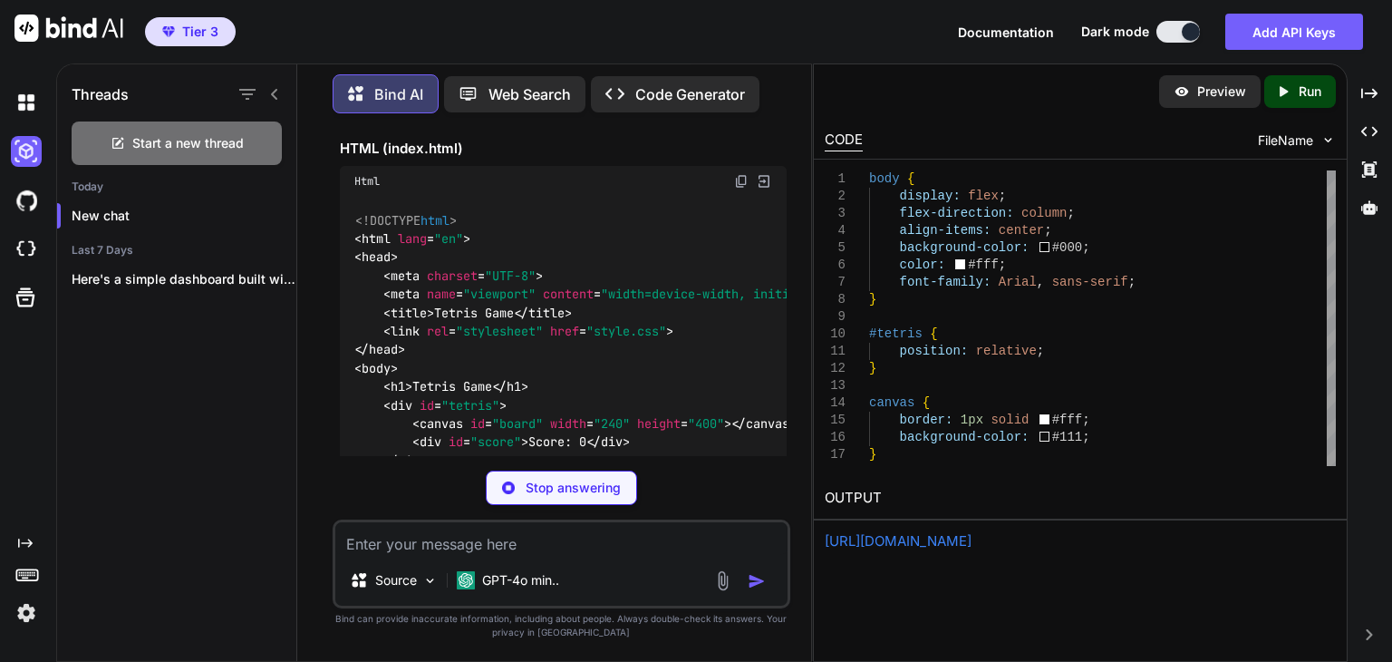
click at [767, 183] on img at bounding box center [764, 181] width 16 height 16
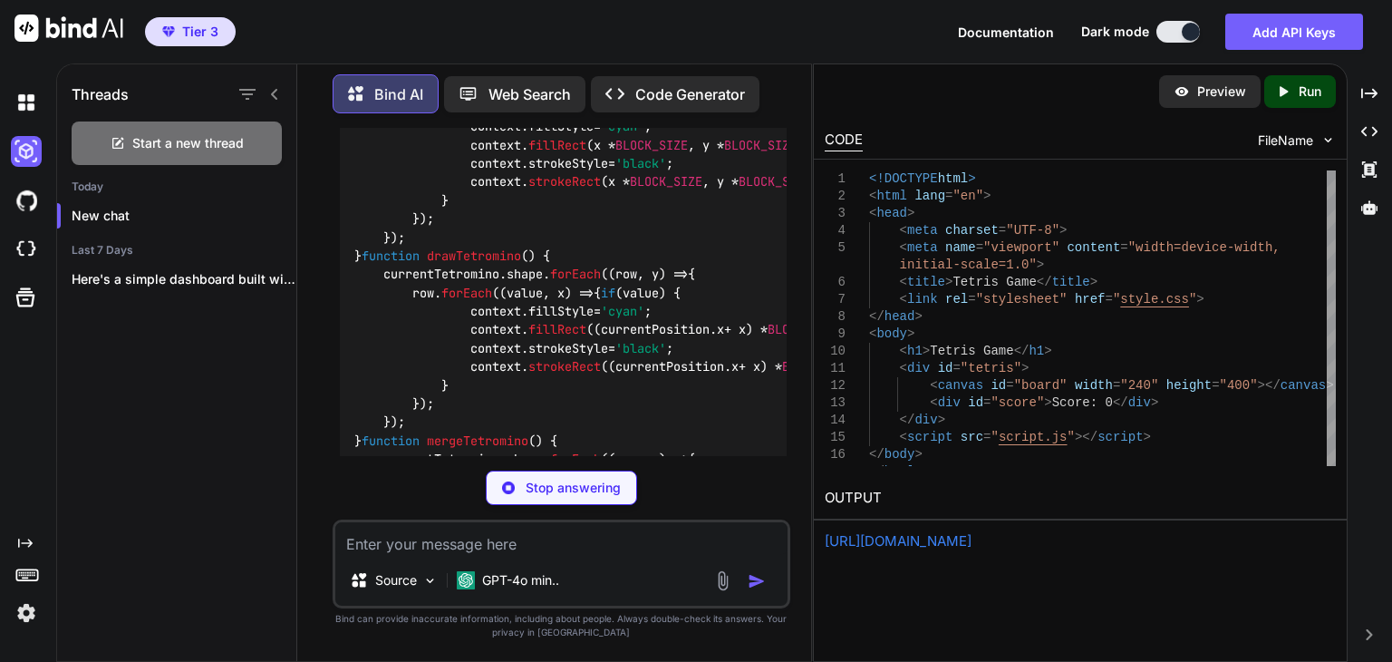
scroll to position [997, 0]
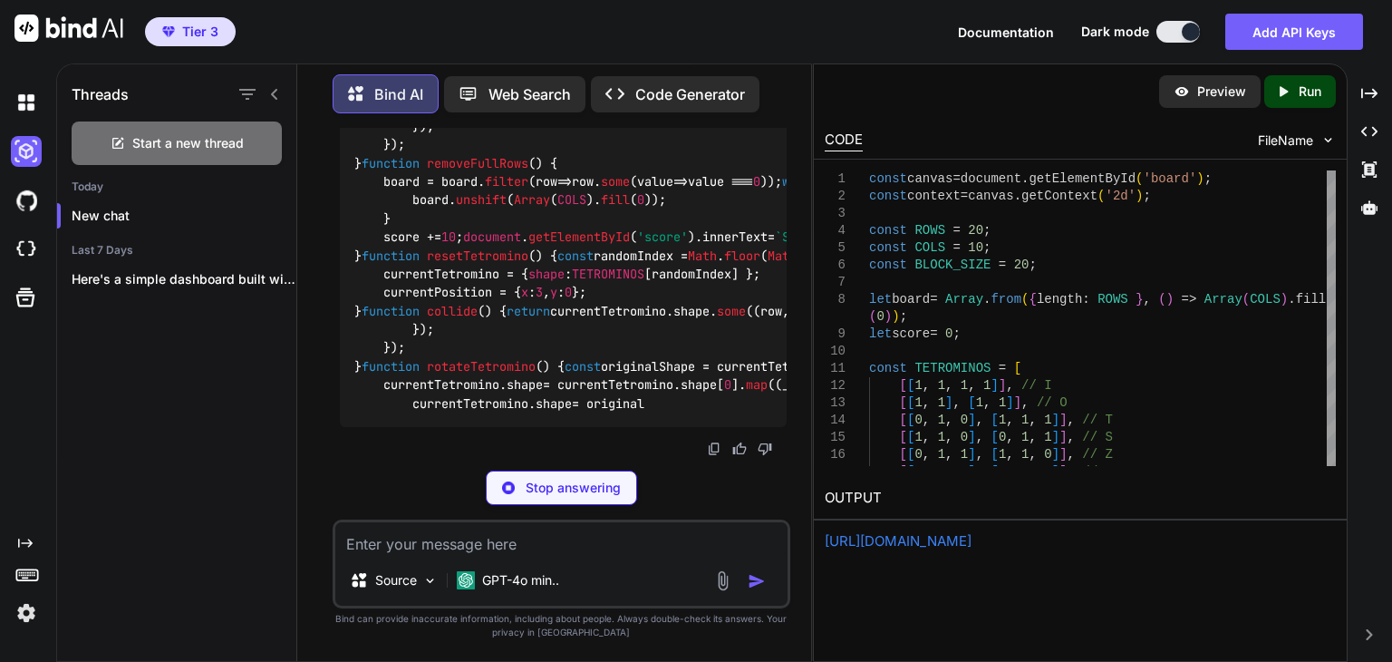
scroll to position [2552, 0]
click at [1287, 85] on icon "Created with Pixso." at bounding box center [1283, 91] width 16 height 16
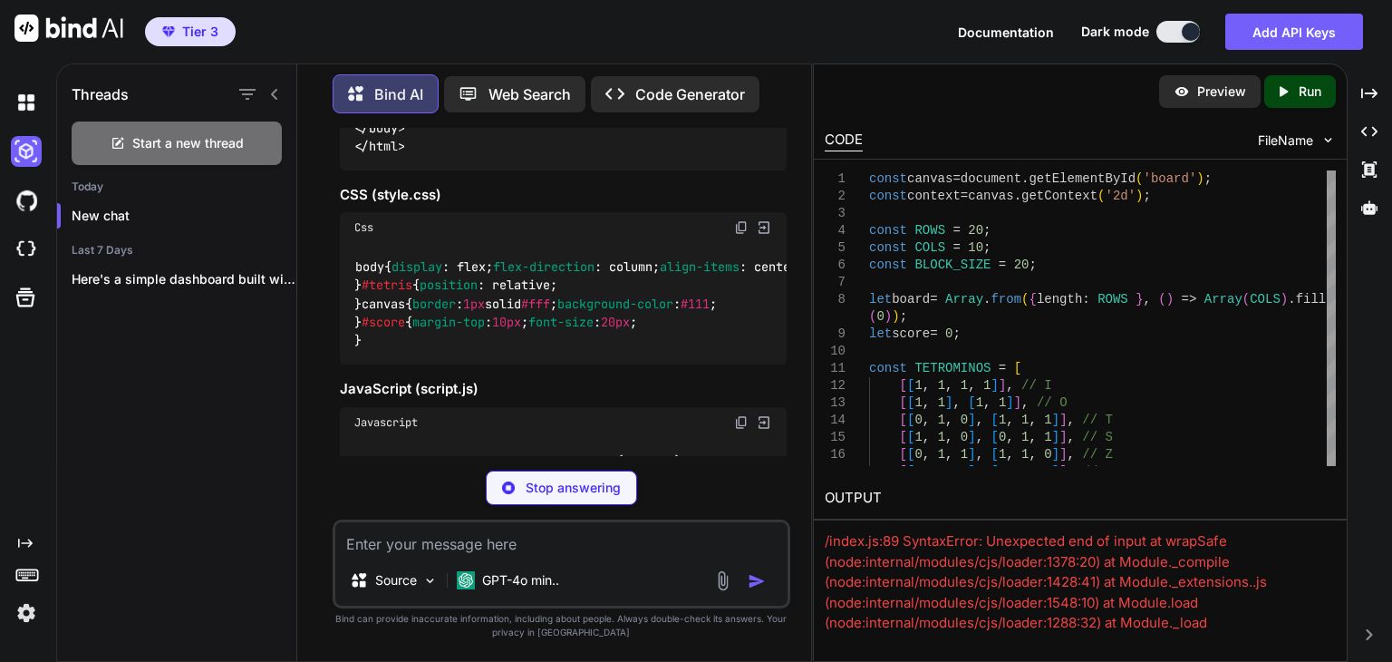
scroll to position [558, 0]
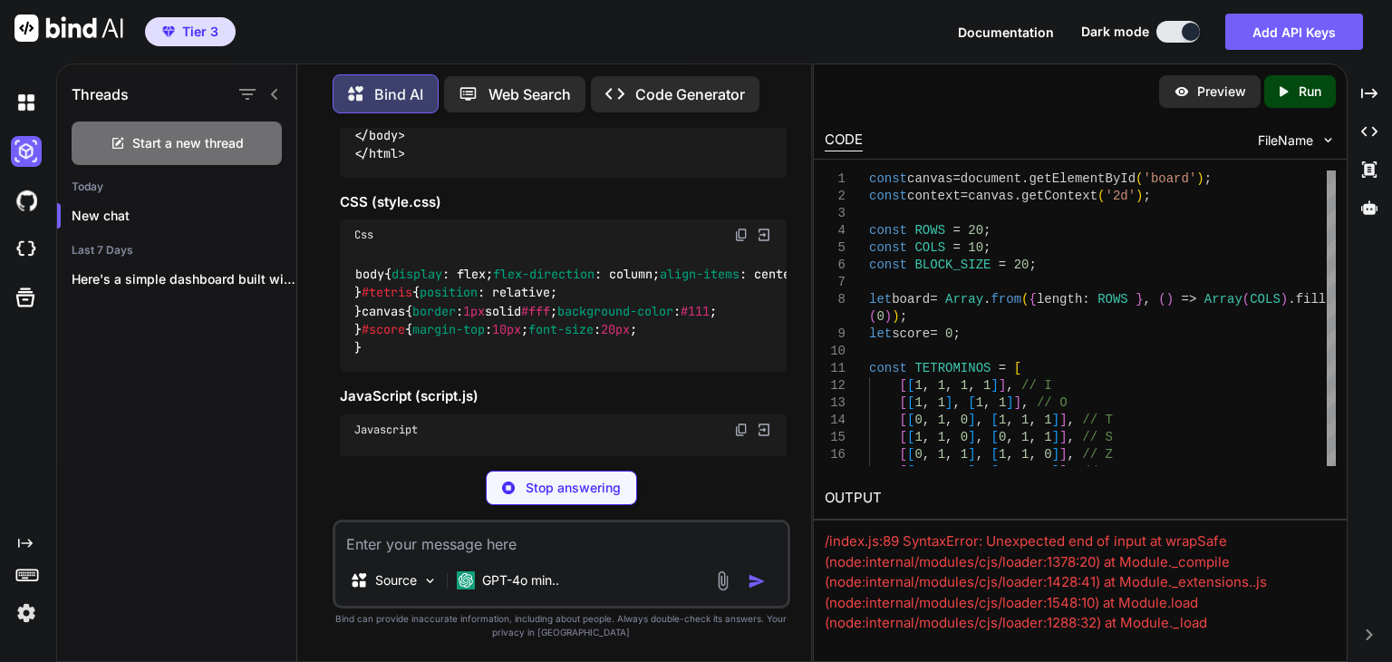
click at [743, 242] on img at bounding box center [741, 235] width 15 height 15
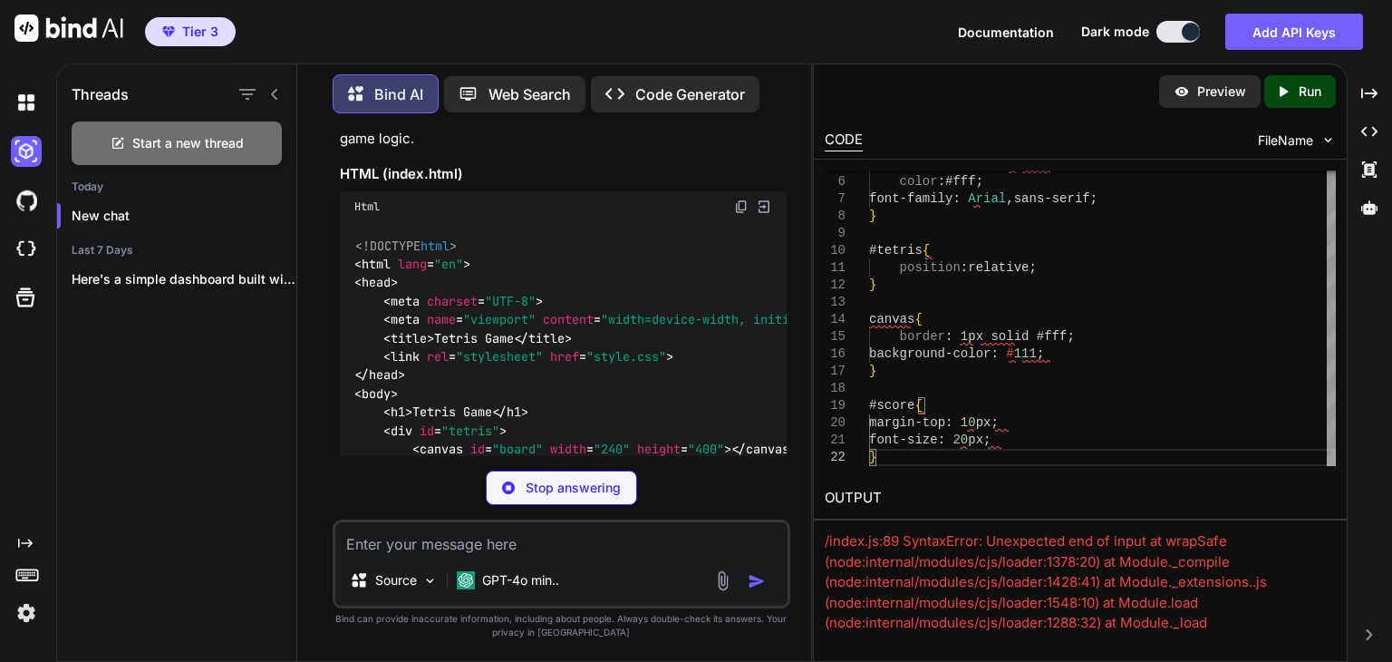
scroll to position [105, 0]
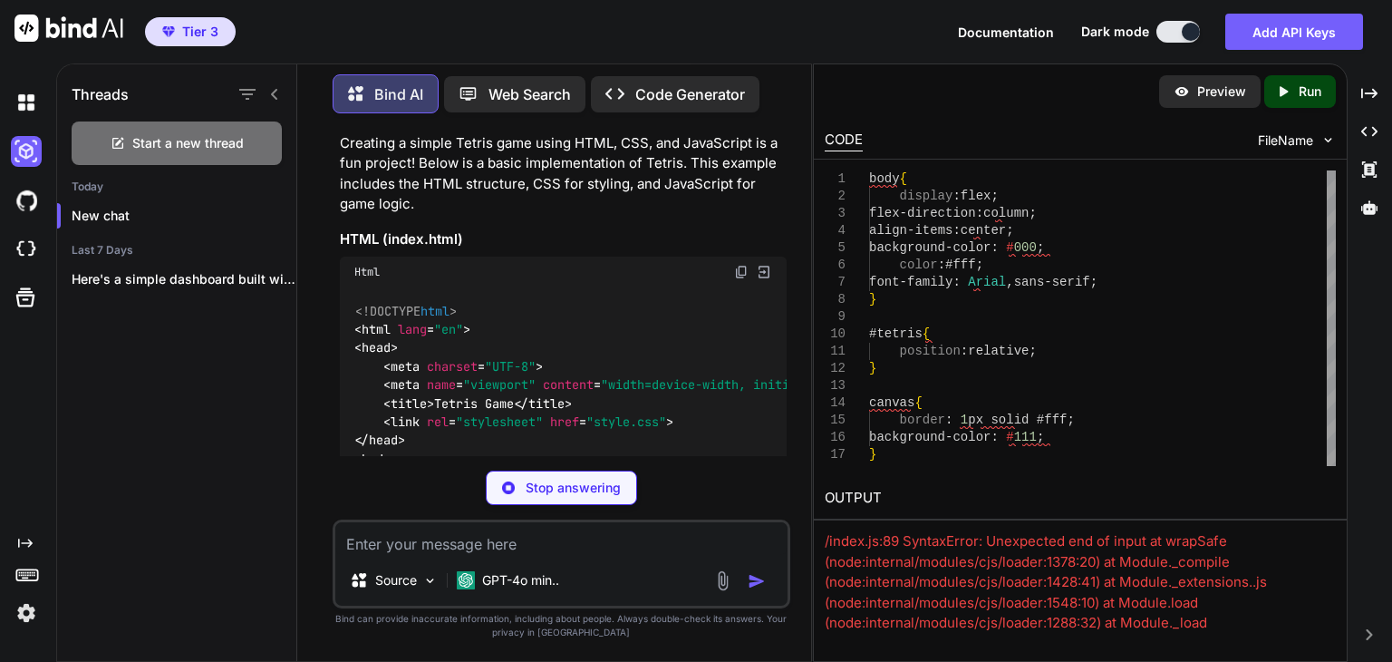
click at [765, 267] on img at bounding box center [764, 272] width 16 height 16
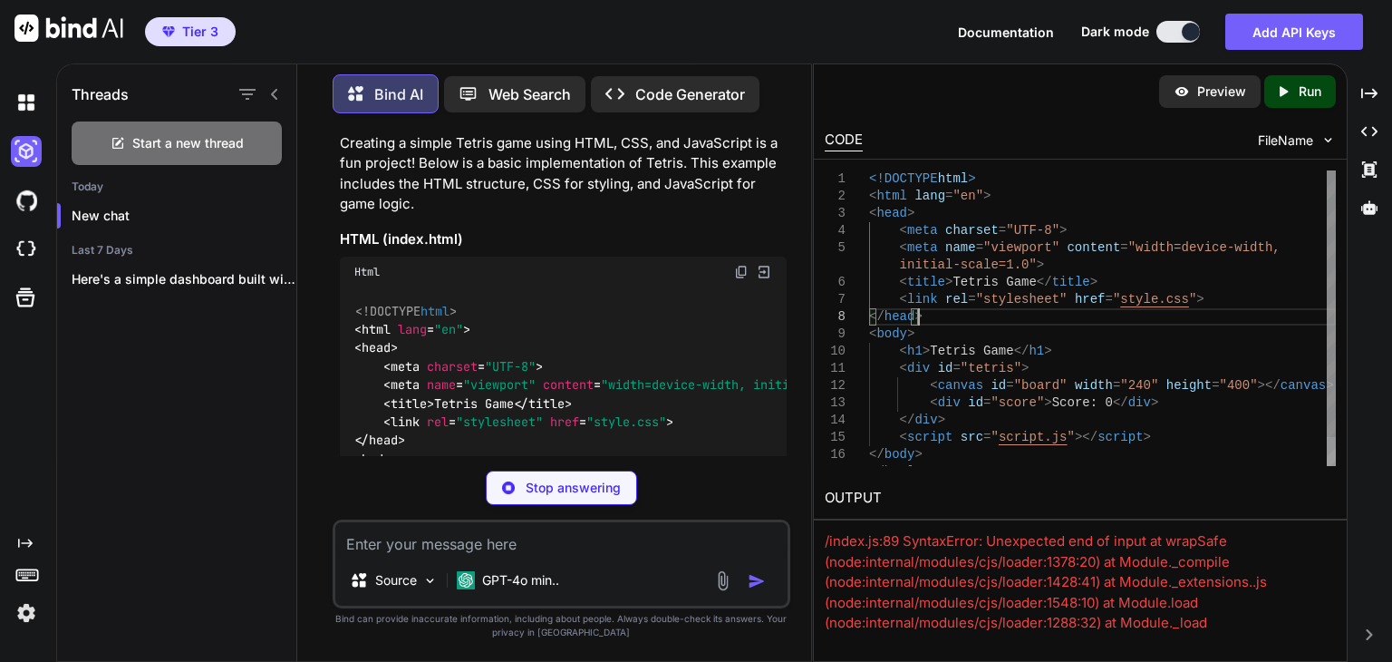
click at [1028, 313] on div "< h1 > Tetris Game </ h1 > < div id = "tetris" > < canvas id = "board" width = …" at bounding box center [1102, 333] width 467 height 327
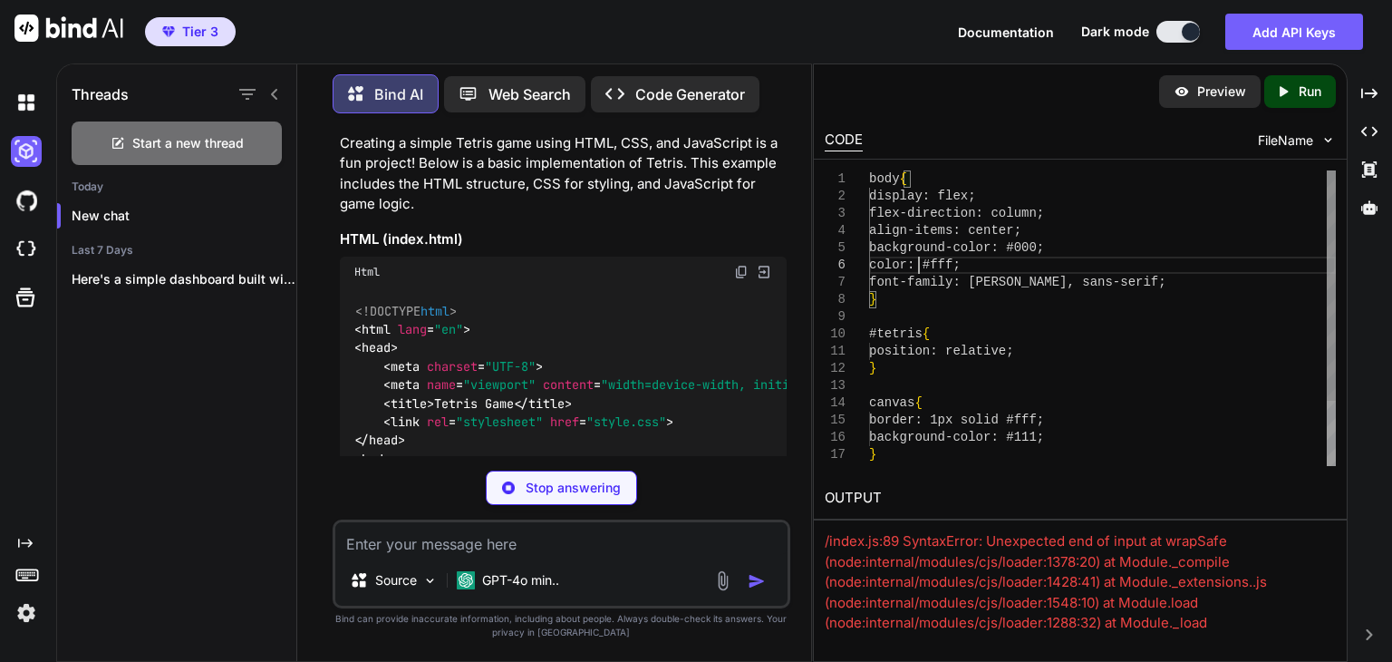
drag, startPoint x: 917, startPoint y: 268, endPoint x: 920, endPoint y: 257, distance: 12.1
click at [918, 267] on div "#tetris { position: relative; } canvas { border: 1px solid #fff; background-col…" at bounding box center [1102, 359] width 467 height 379
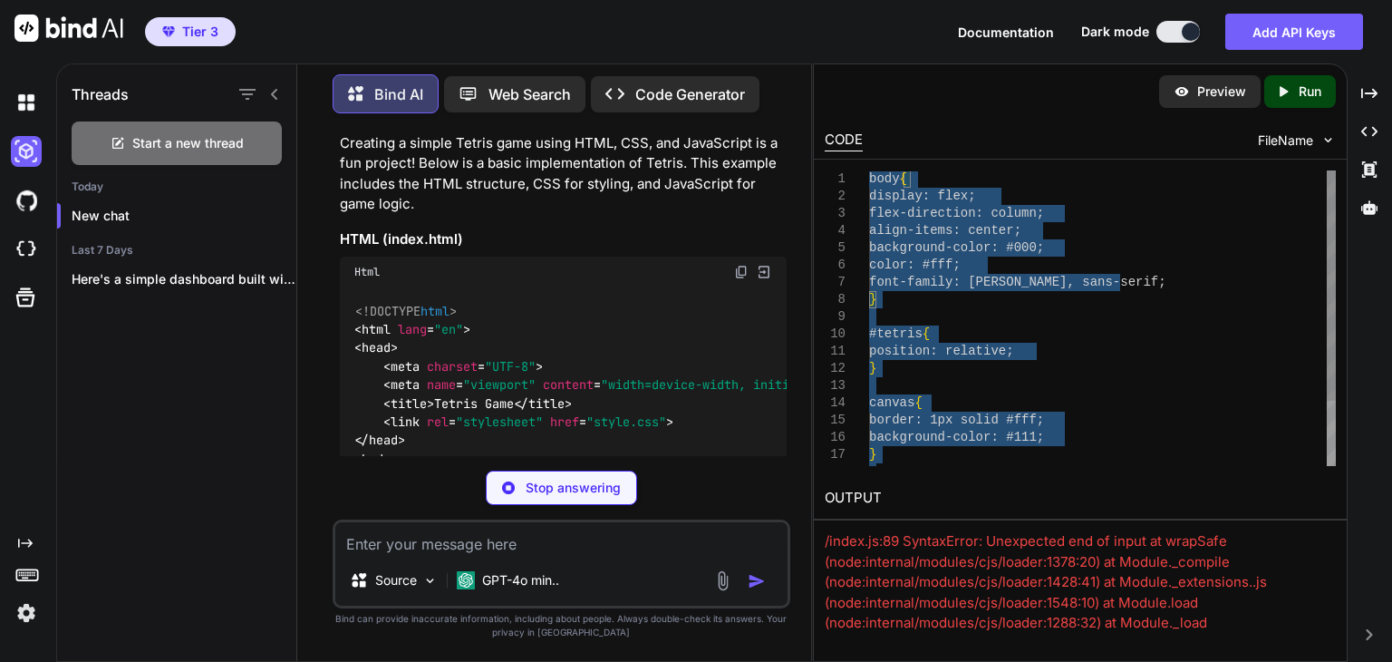
type textarea "body { display: flex; flex-direction: column; align-items: center; background-c…"
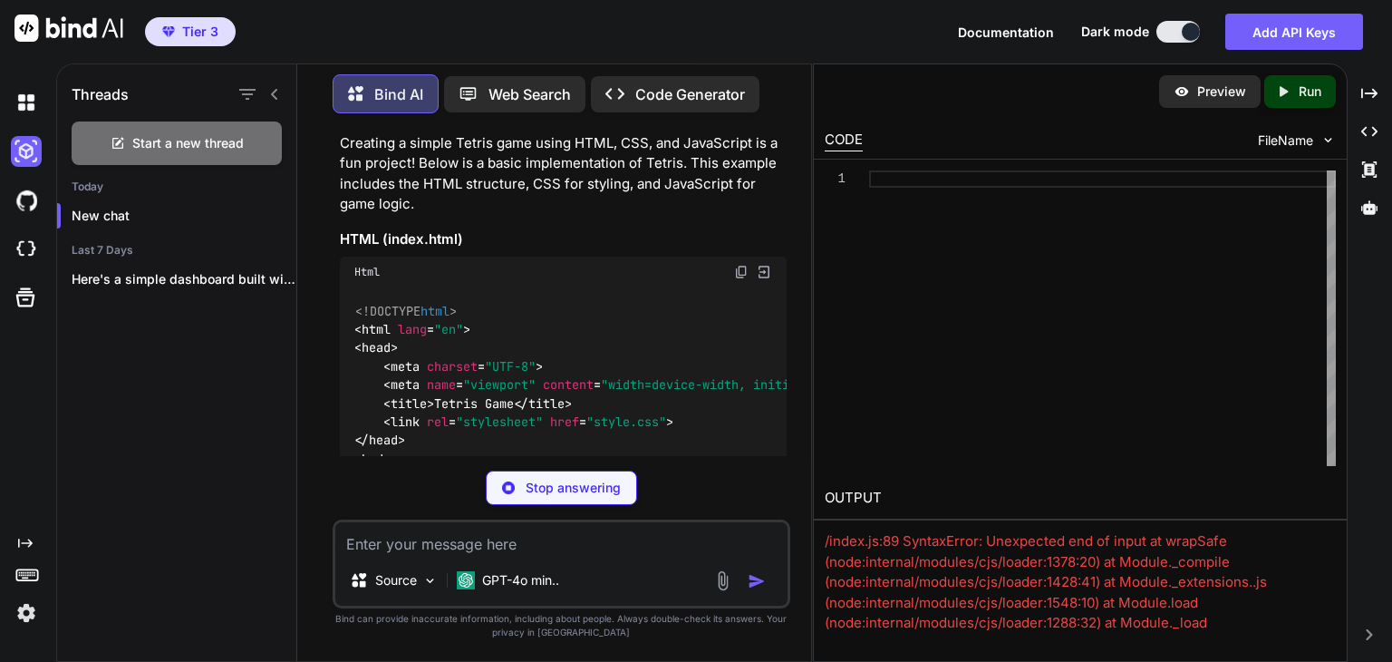
click at [765, 270] on img at bounding box center [764, 272] width 16 height 16
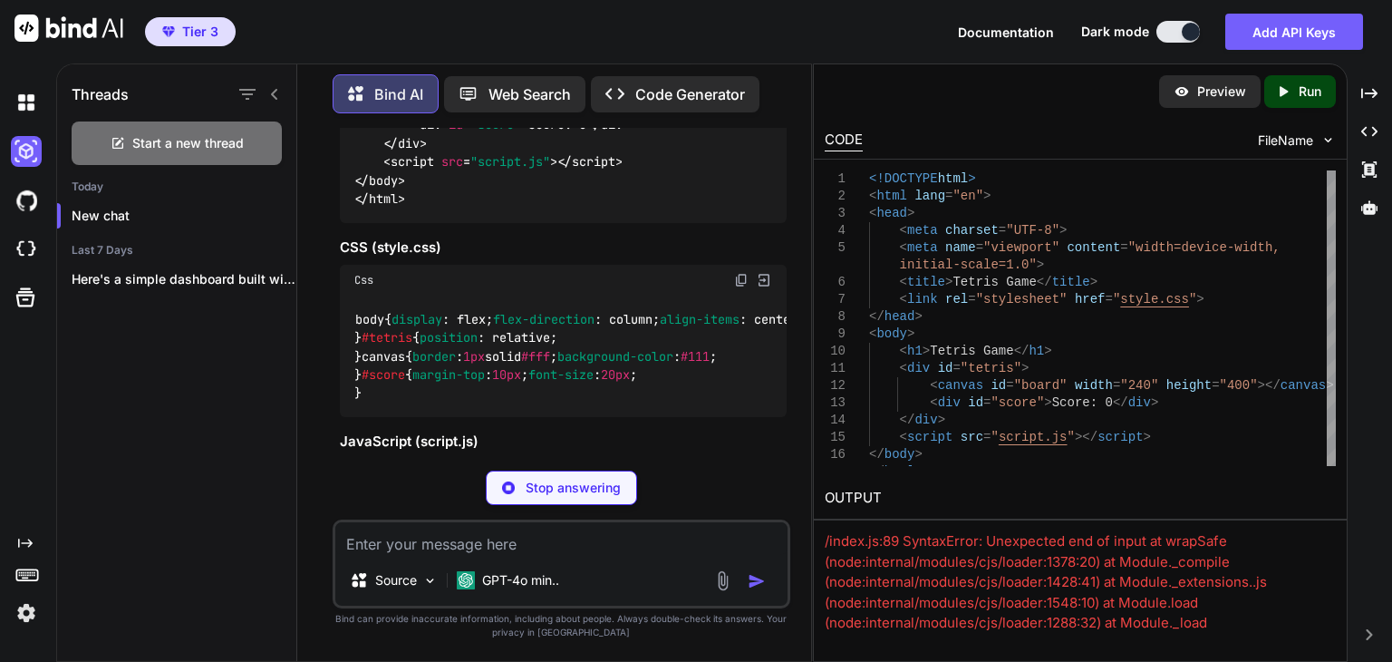
scroll to position [558, 0]
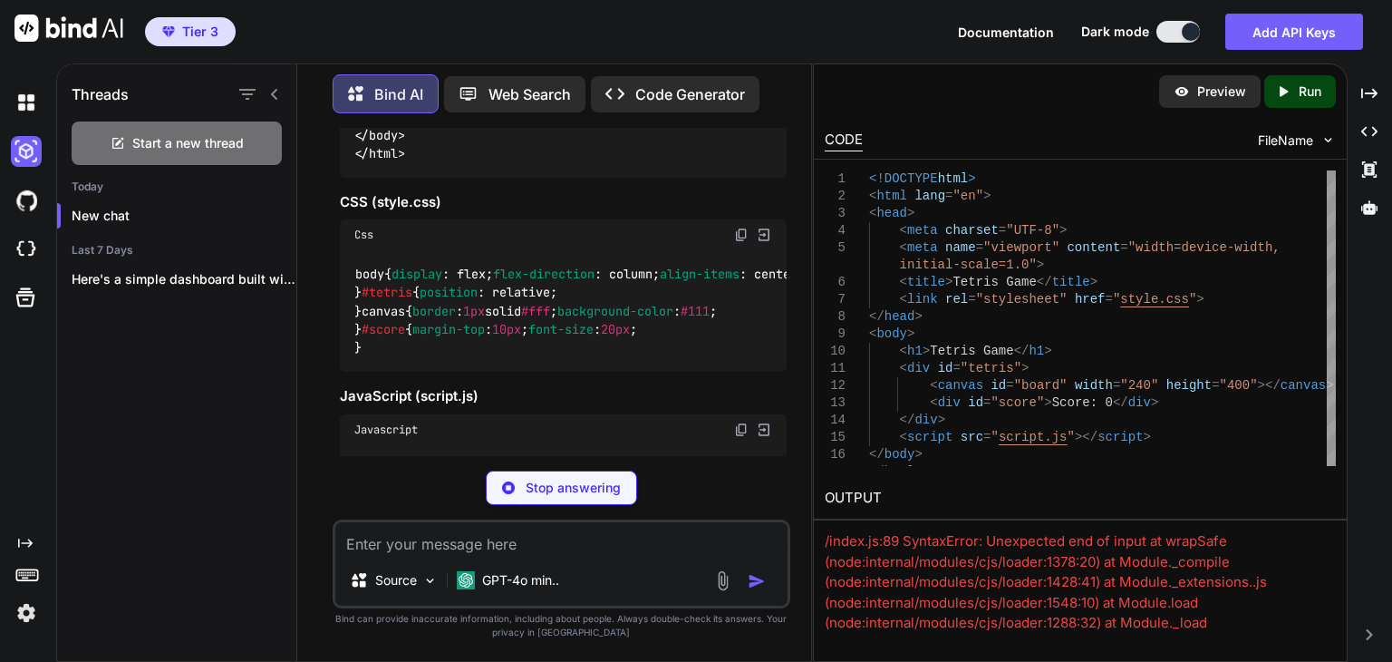
click at [740, 236] on img at bounding box center [741, 235] width 15 height 15
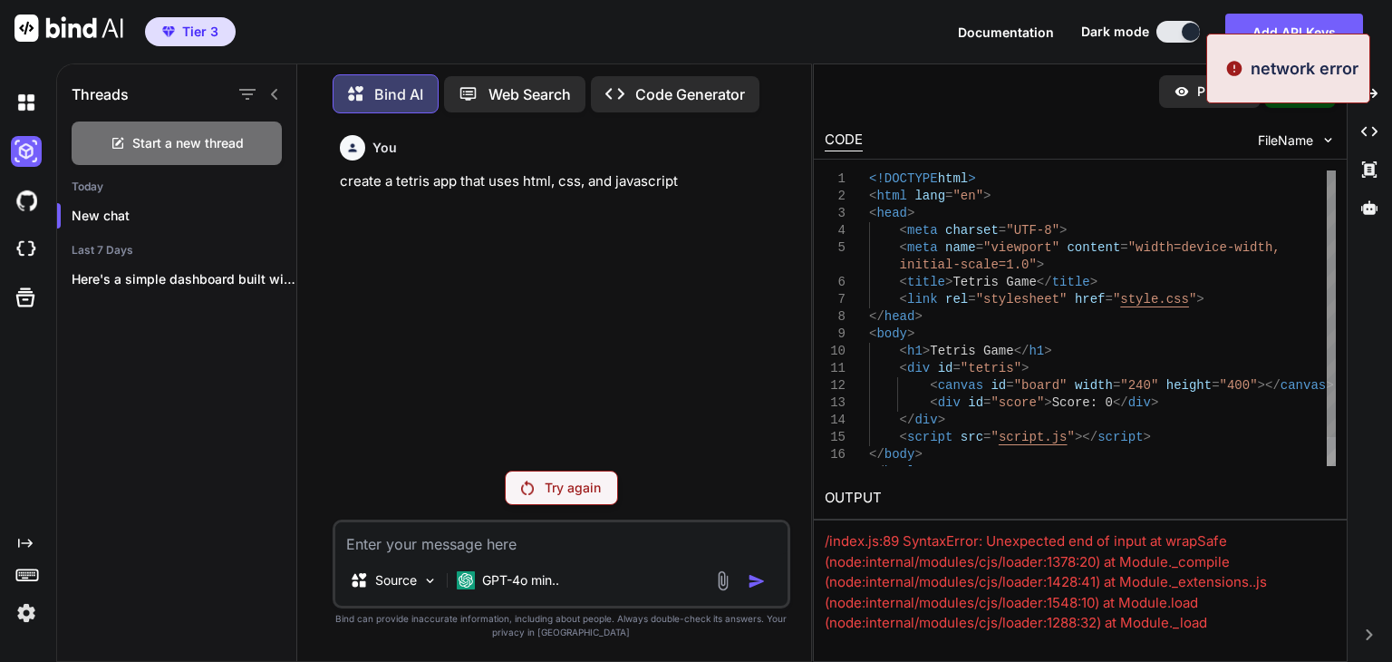
scroll to position [0, 0]
click at [1192, 295] on div "<!DOCTYPE html > < html lang = "en" > < head > < meta charset = "UTF-8" > < met…" at bounding box center [1102, 333] width 467 height 327
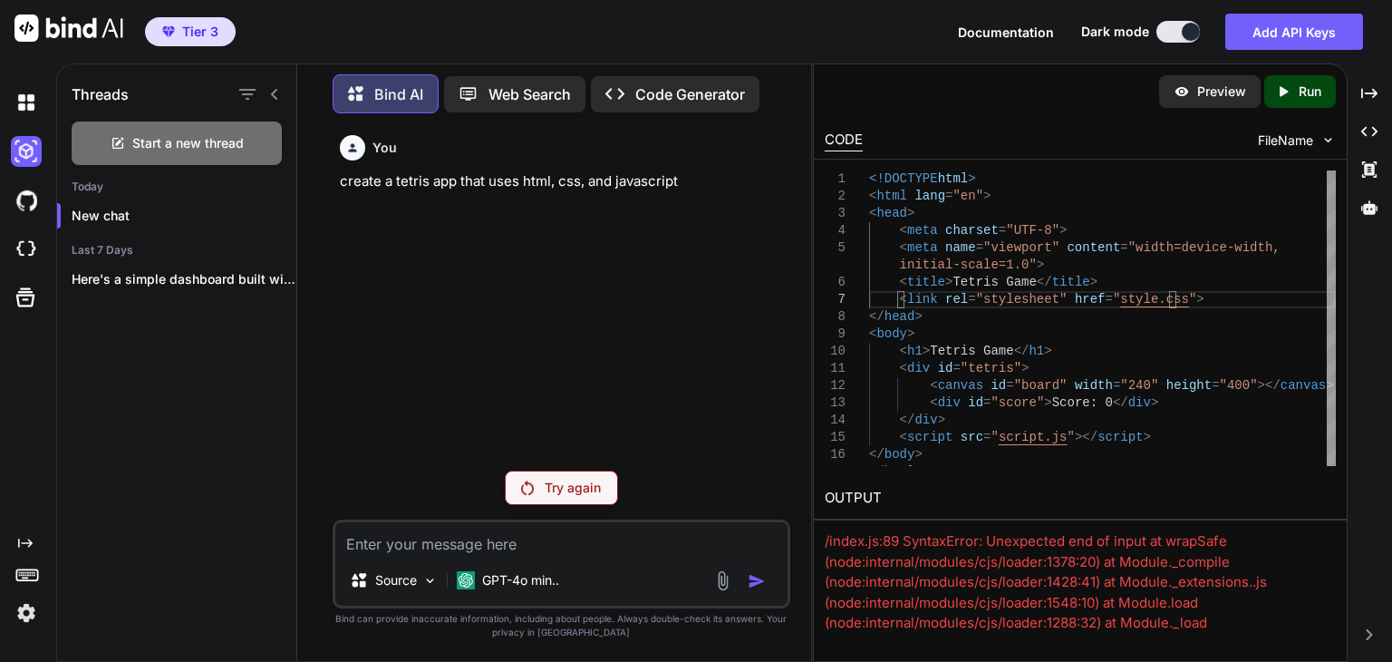
click at [584, 490] on p "Try again" at bounding box center [573, 488] width 56 height 18
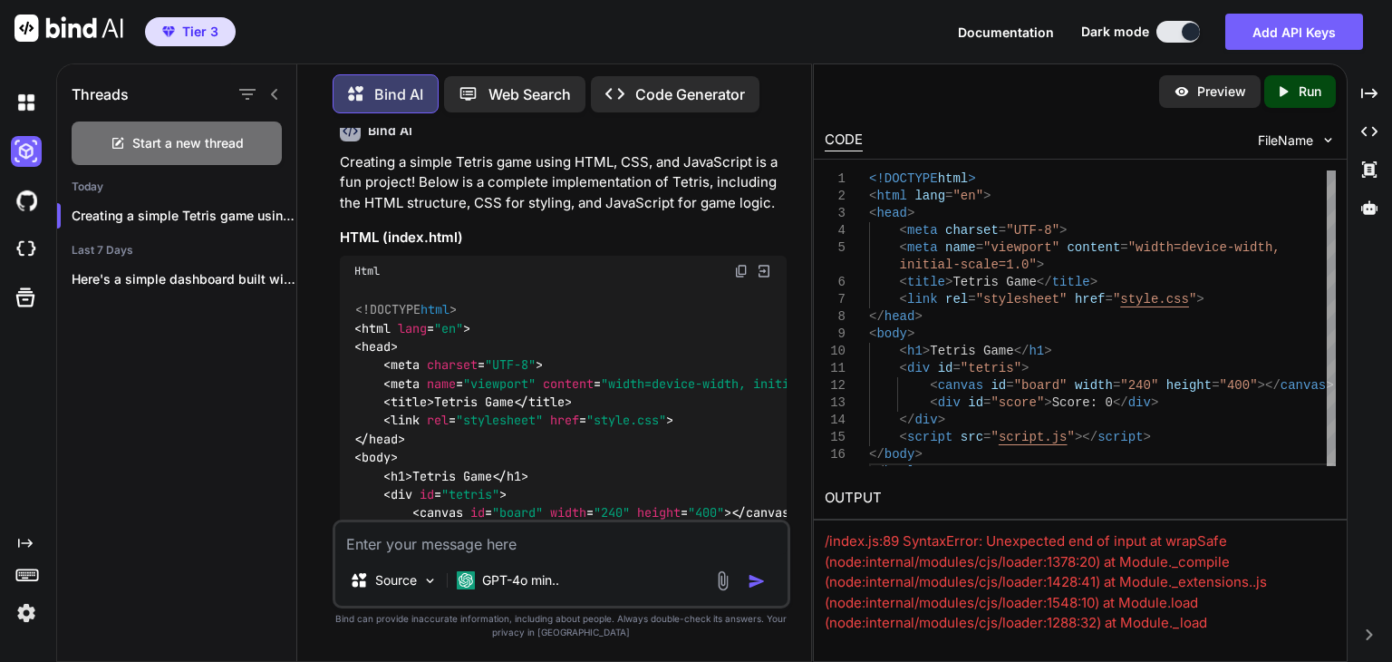
scroll to position [91, 0]
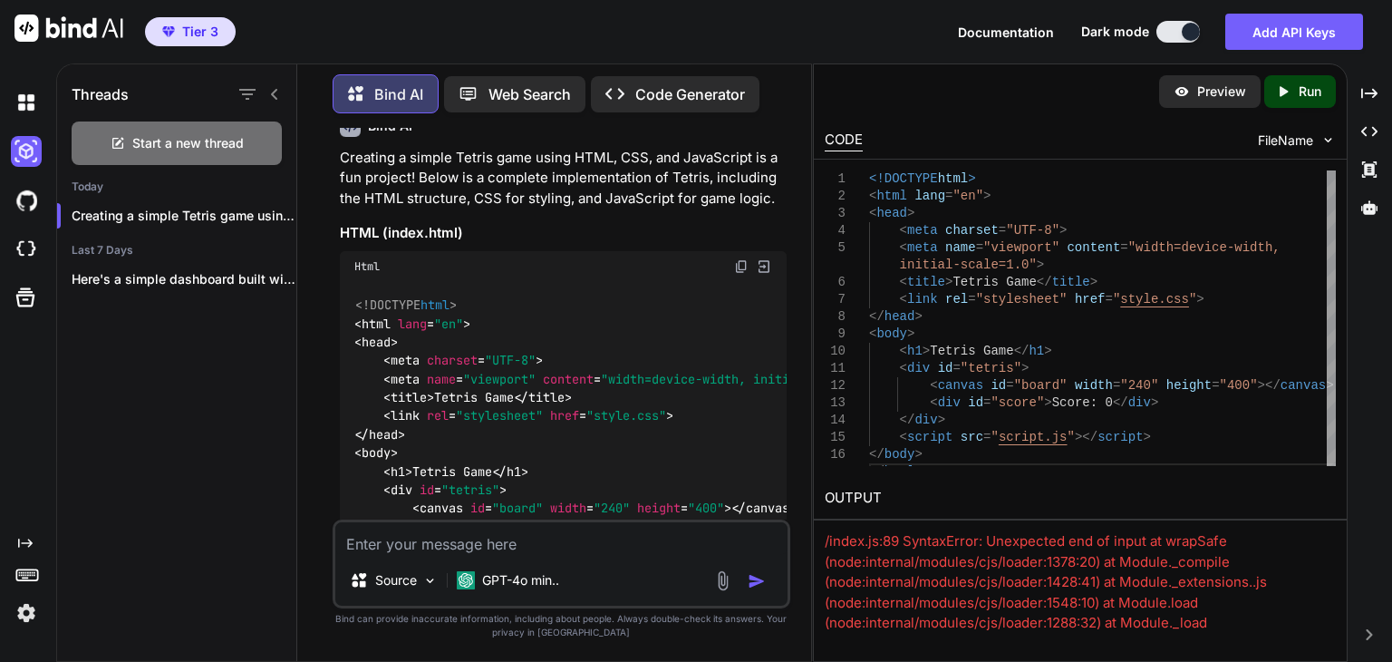
click at [737, 263] on img at bounding box center [741, 266] width 15 height 15
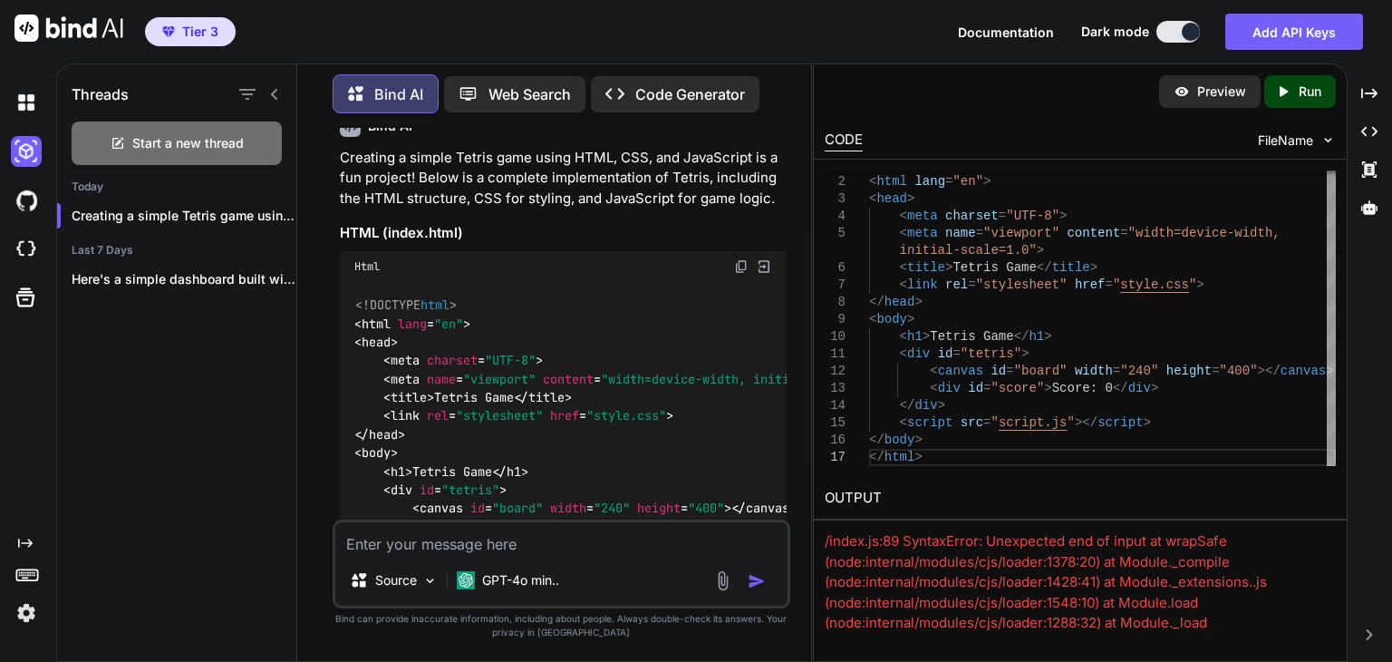
click at [1302, 92] on p "Run" at bounding box center [1310, 91] width 23 height 18
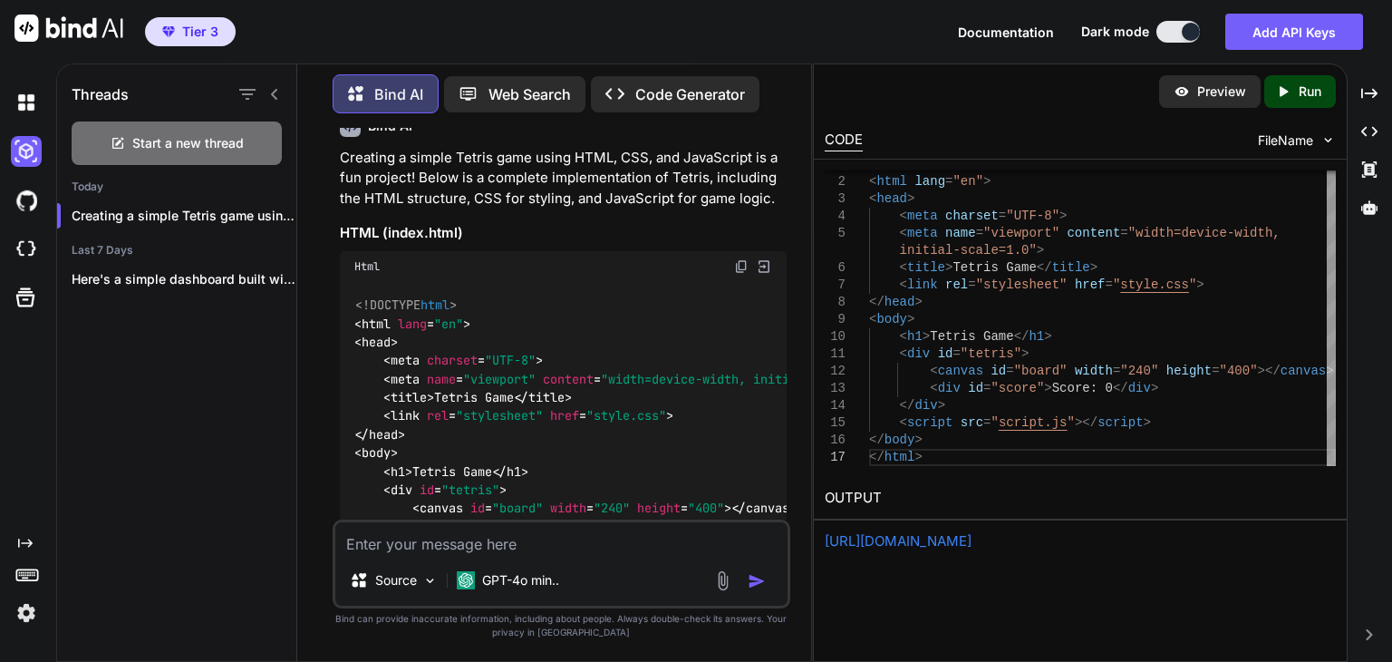
click at [972, 538] on link "[URL][DOMAIN_NAME]" at bounding box center [898, 540] width 147 height 17
